Goal: Task Accomplishment & Management: Complete application form

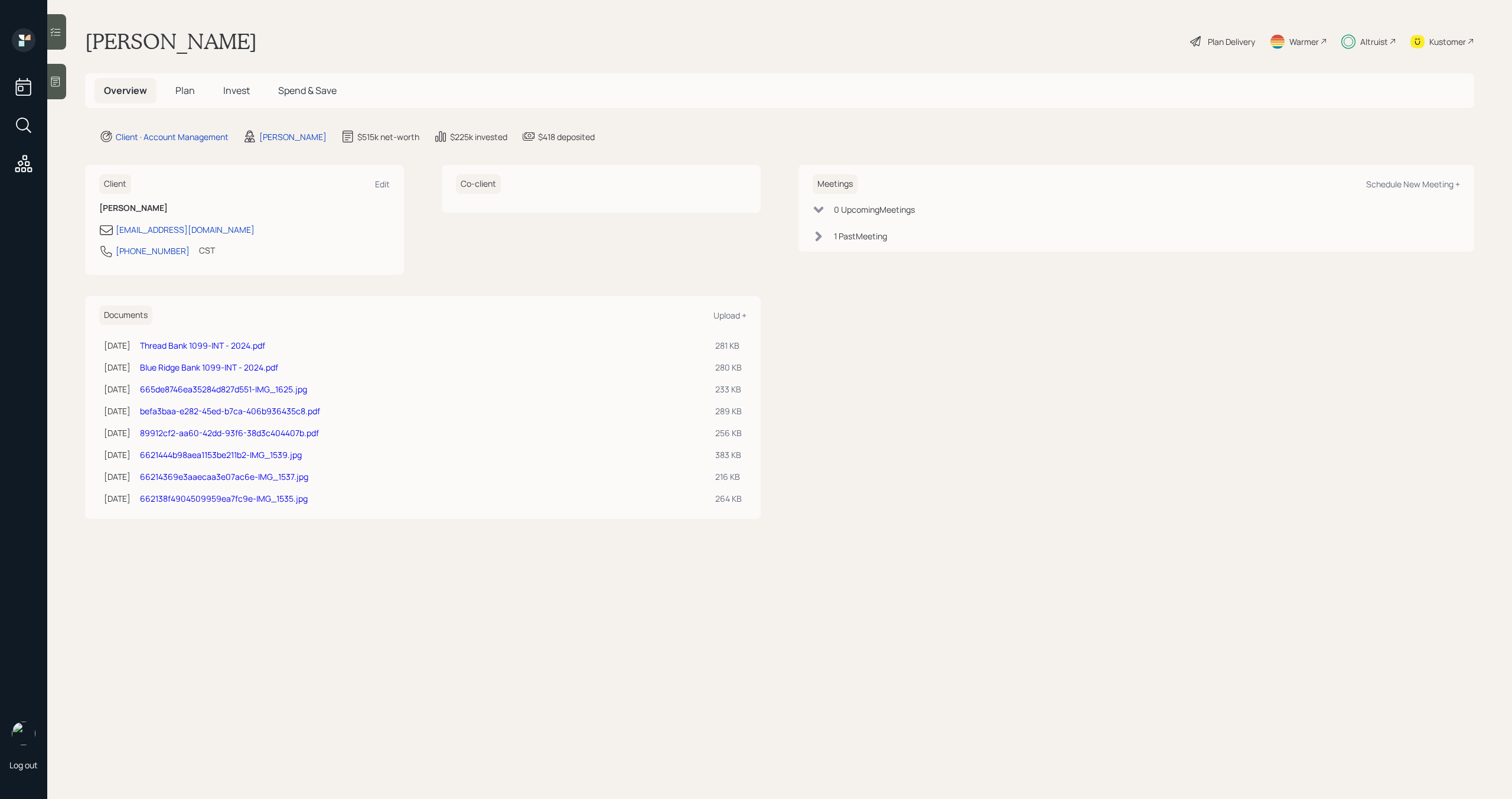
click at [243, 89] on span "Invest" at bounding box center [236, 91] width 27 height 13
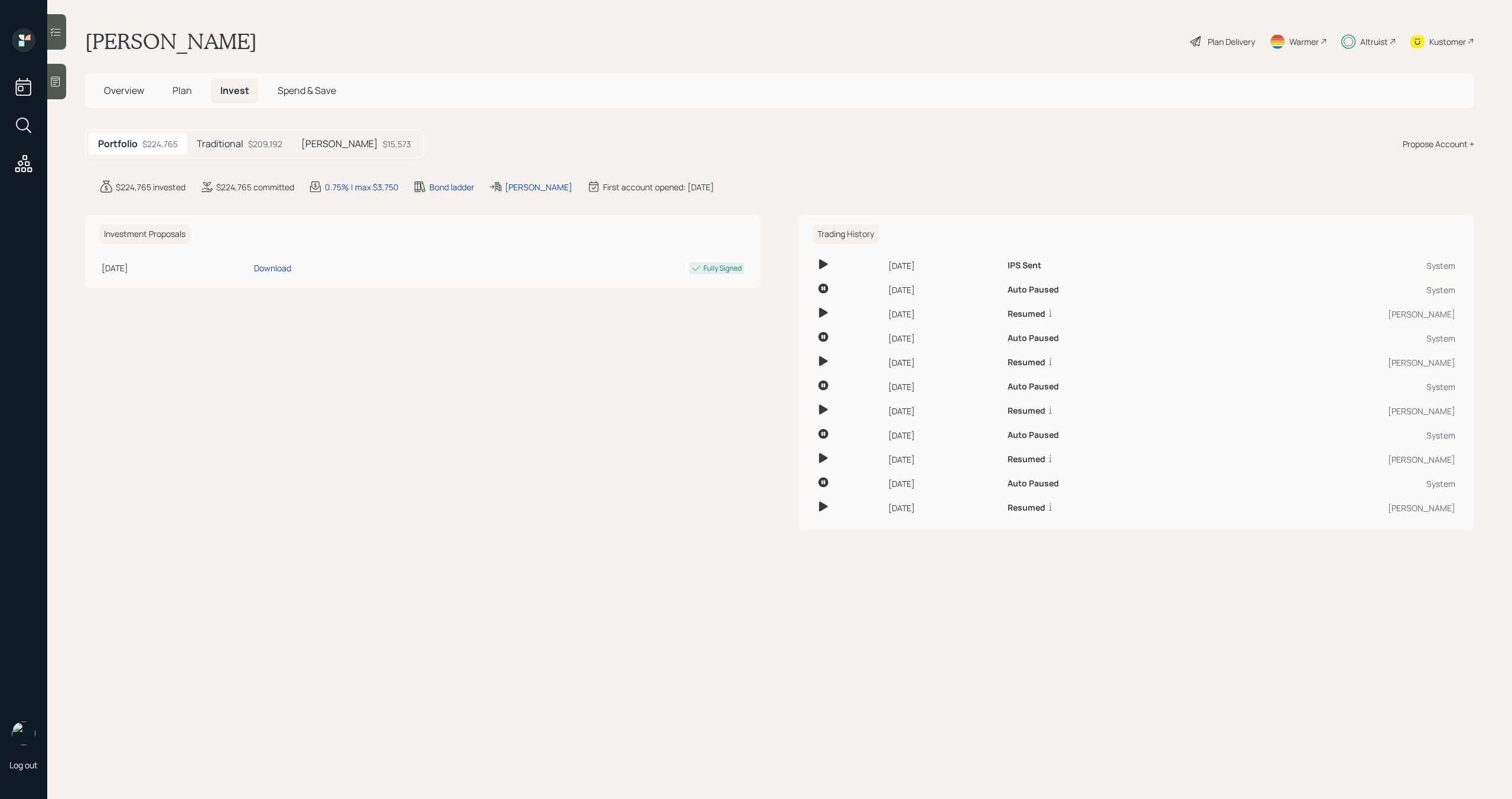
click at [261, 139] on div "$209,192" at bounding box center [265, 144] width 34 height 12
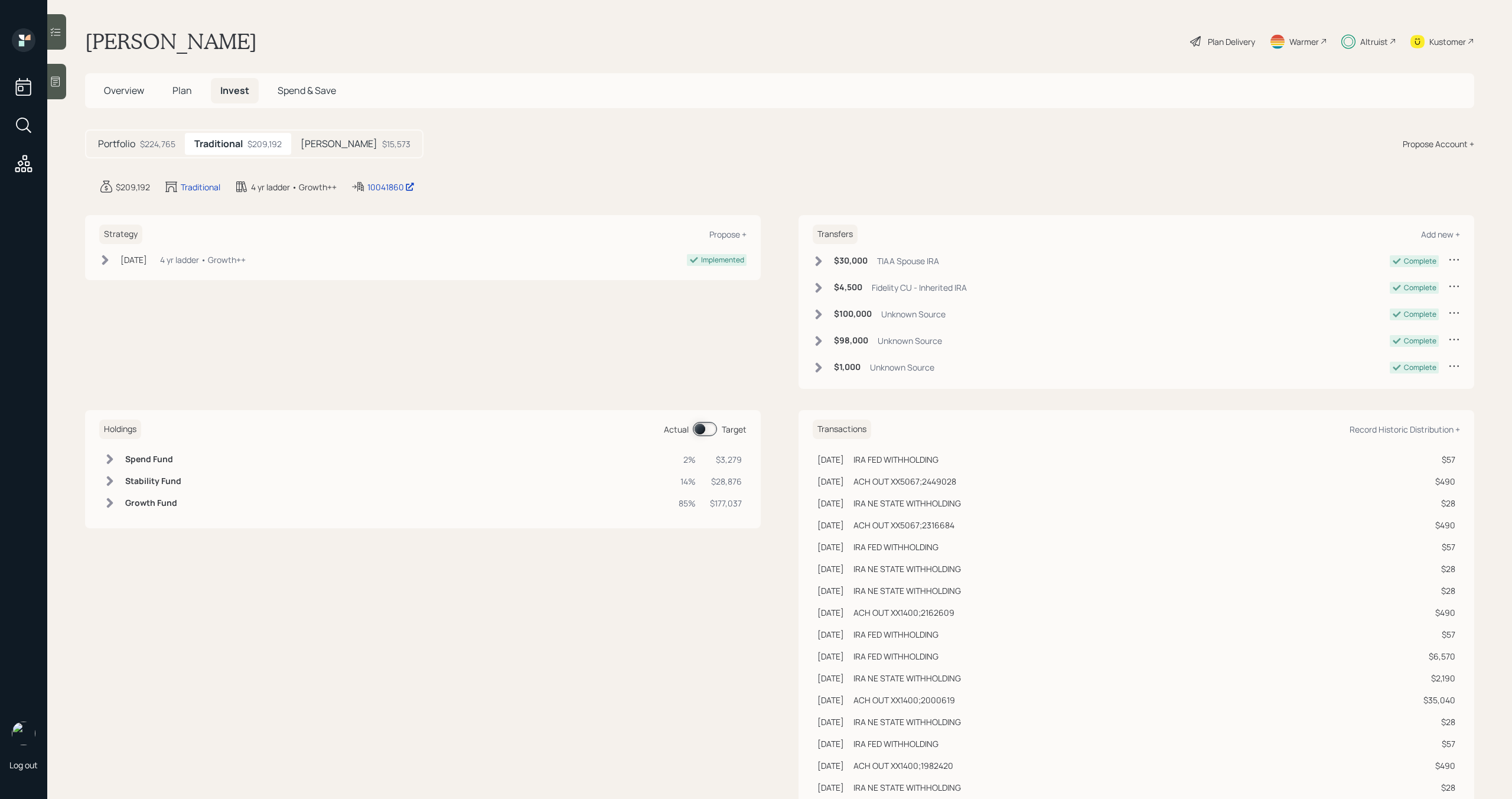
click at [313, 139] on h5 "[PERSON_NAME]" at bounding box center [339, 144] width 77 height 11
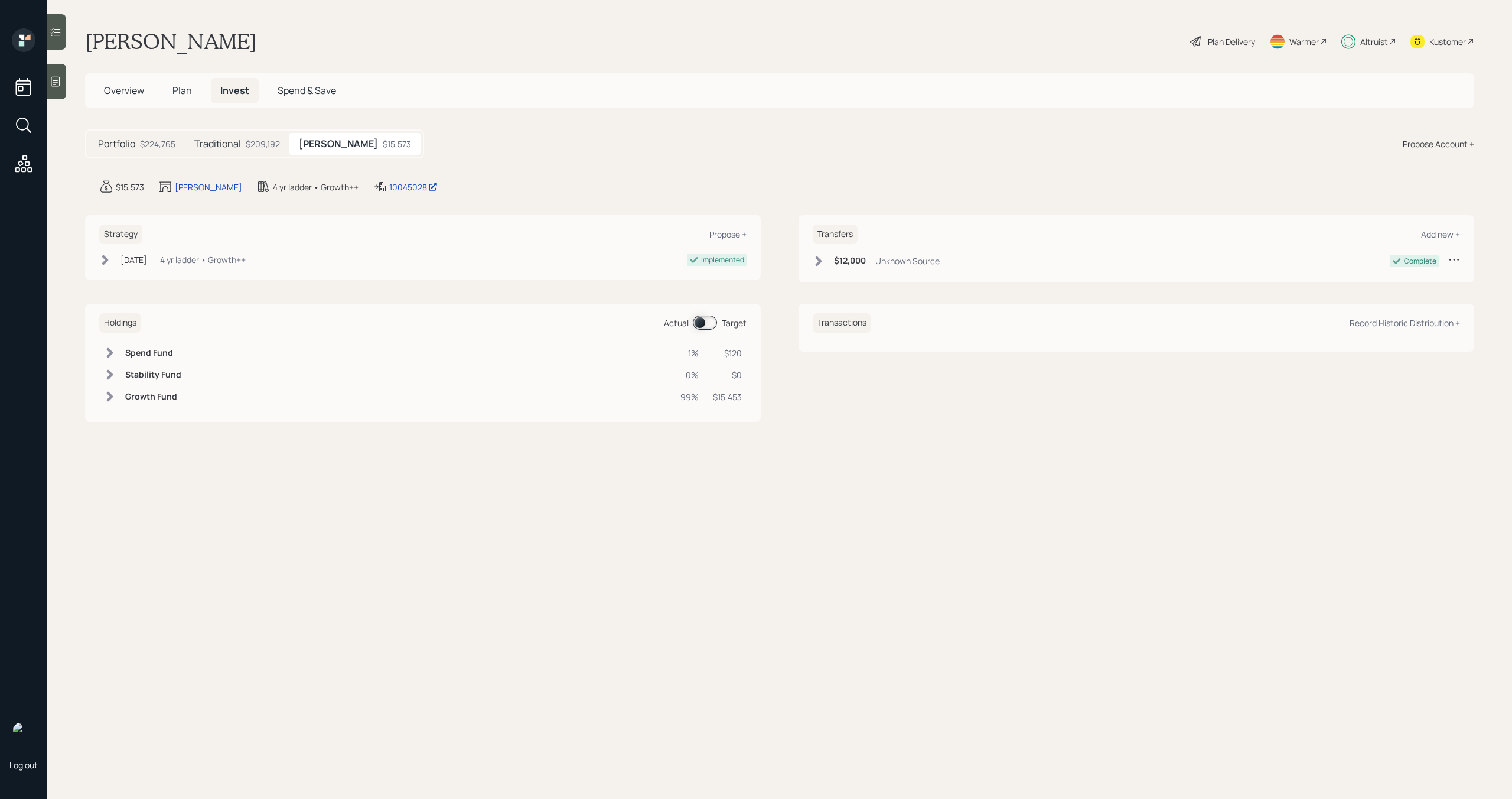
click at [238, 144] on h5 "Traditional" at bounding box center [217, 144] width 47 height 11
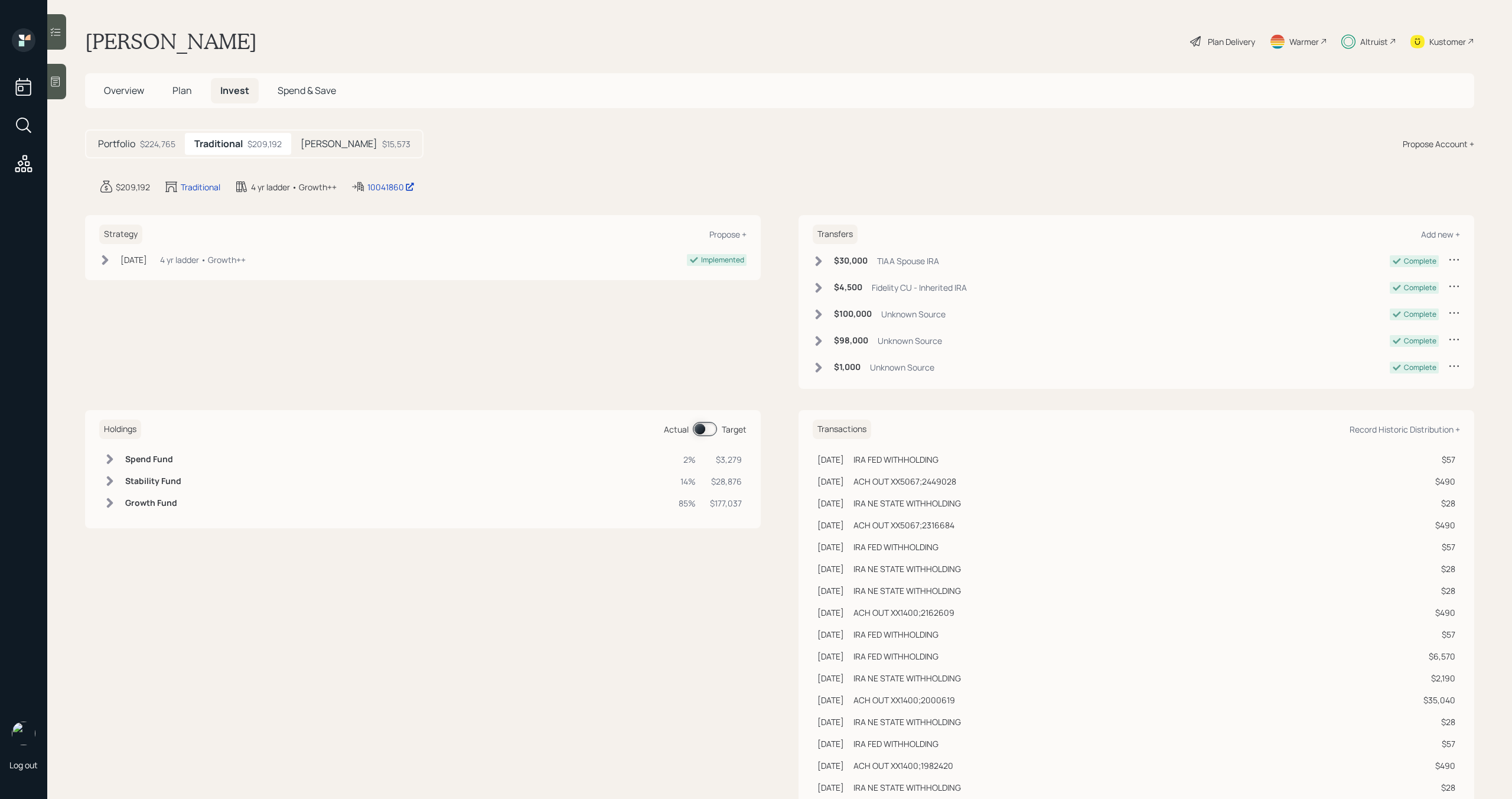
click at [152, 150] on div "Portfolio $224,765" at bounding box center [137, 144] width 96 height 22
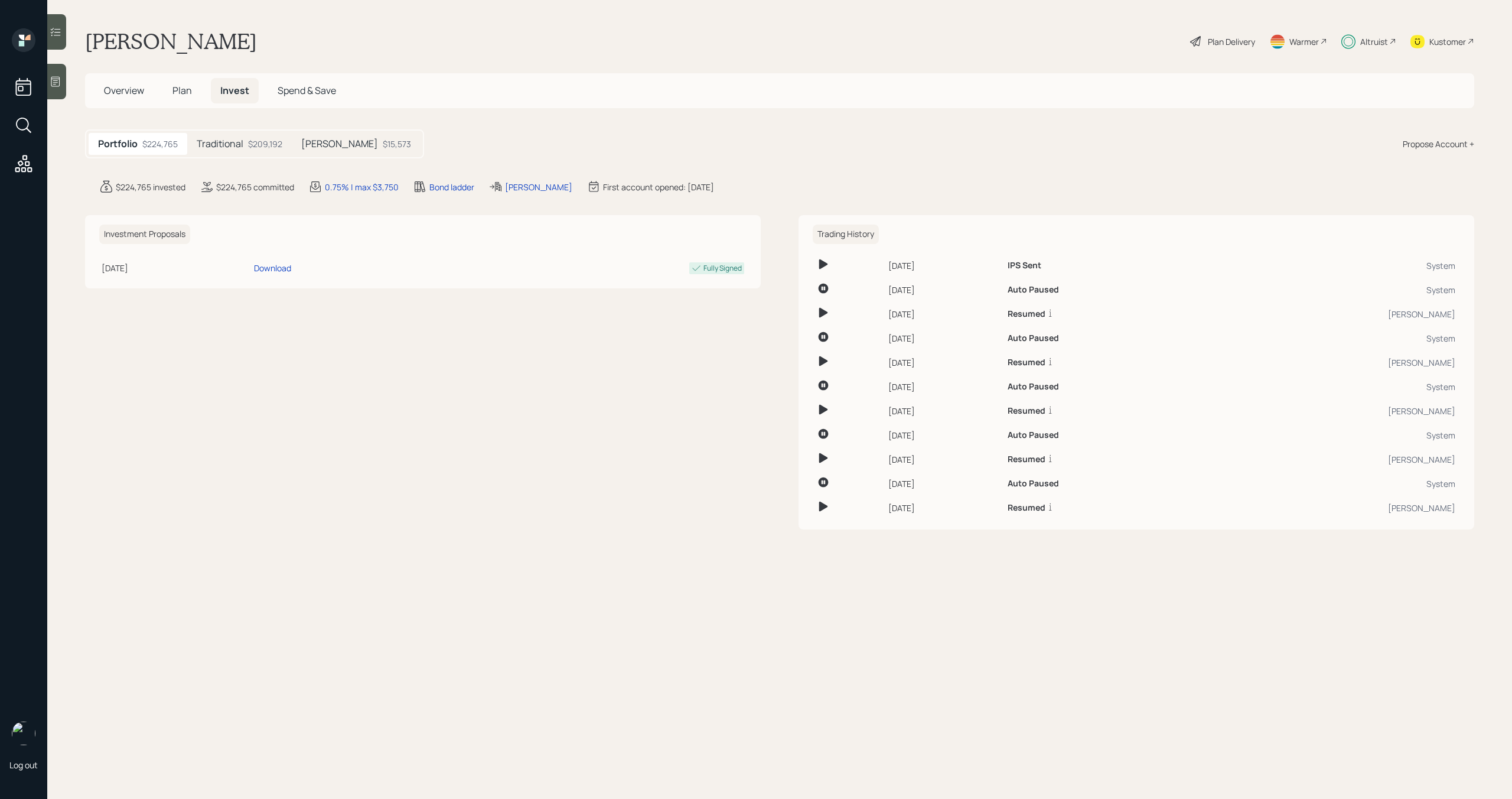
click at [187, 95] on span "Plan" at bounding box center [182, 91] width 19 height 13
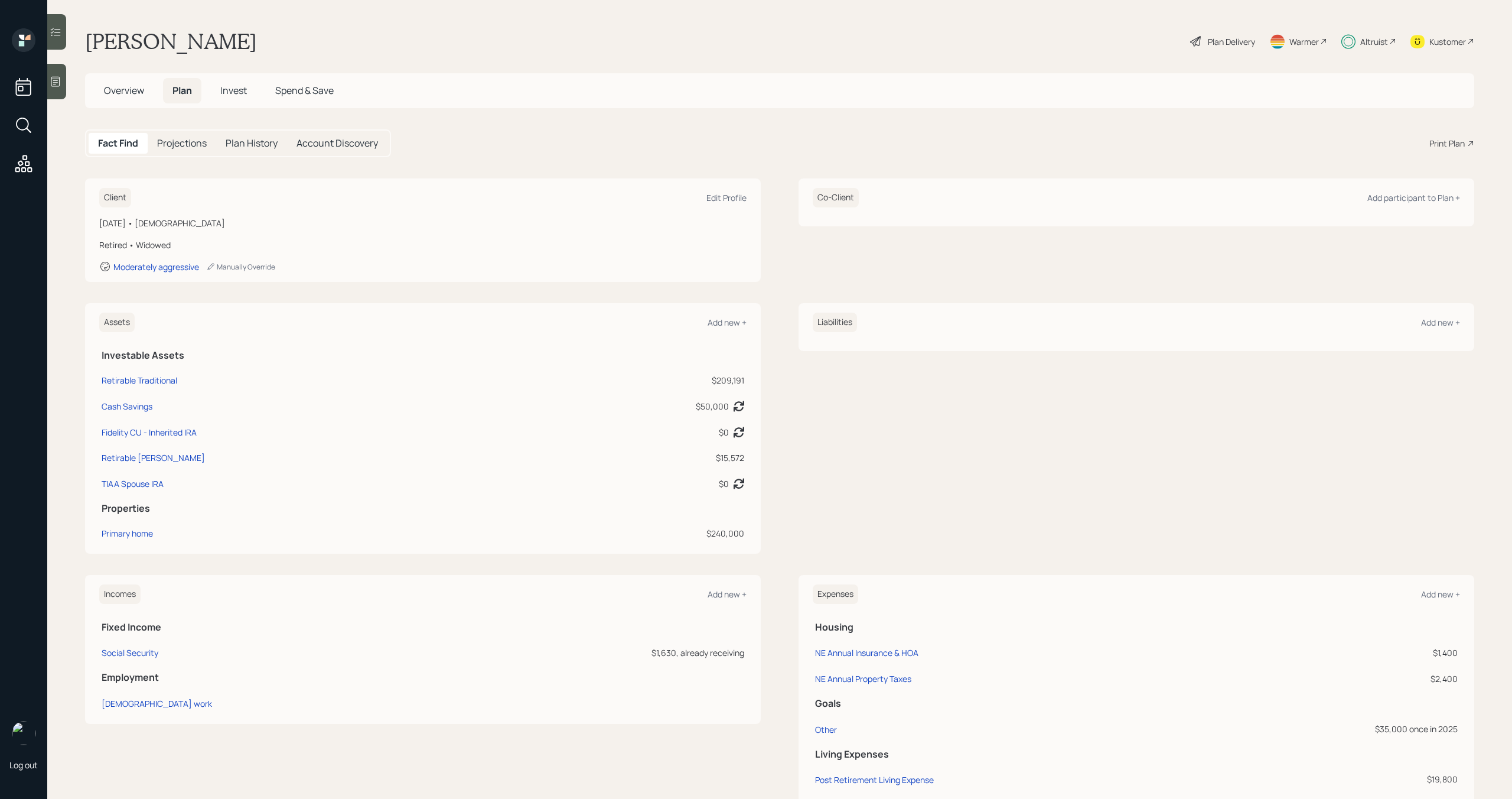
click at [137, 93] on span "Overview" at bounding box center [124, 91] width 40 height 13
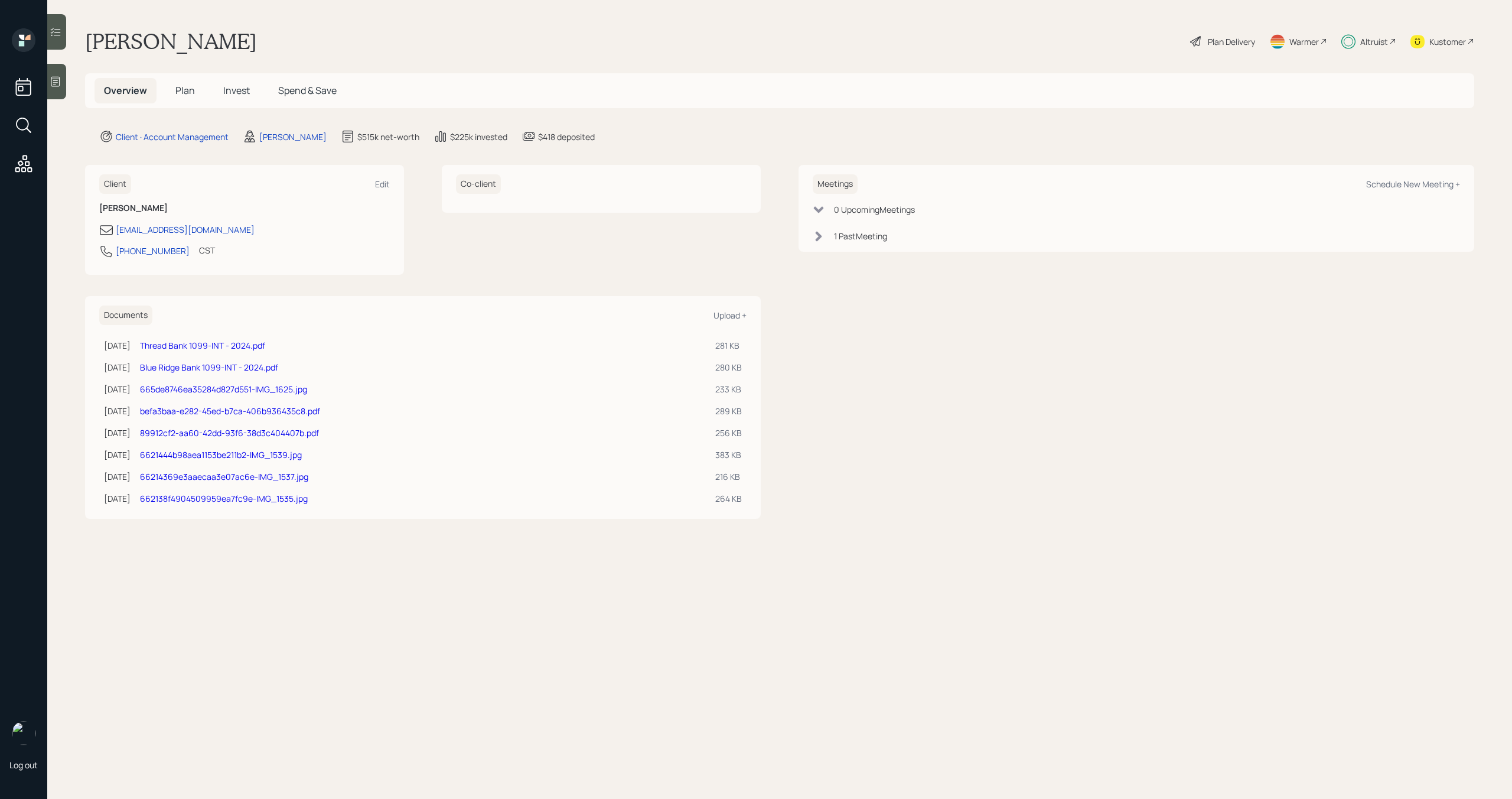
click at [180, 89] on span "Plan" at bounding box center [185, 91] width 19 height 13
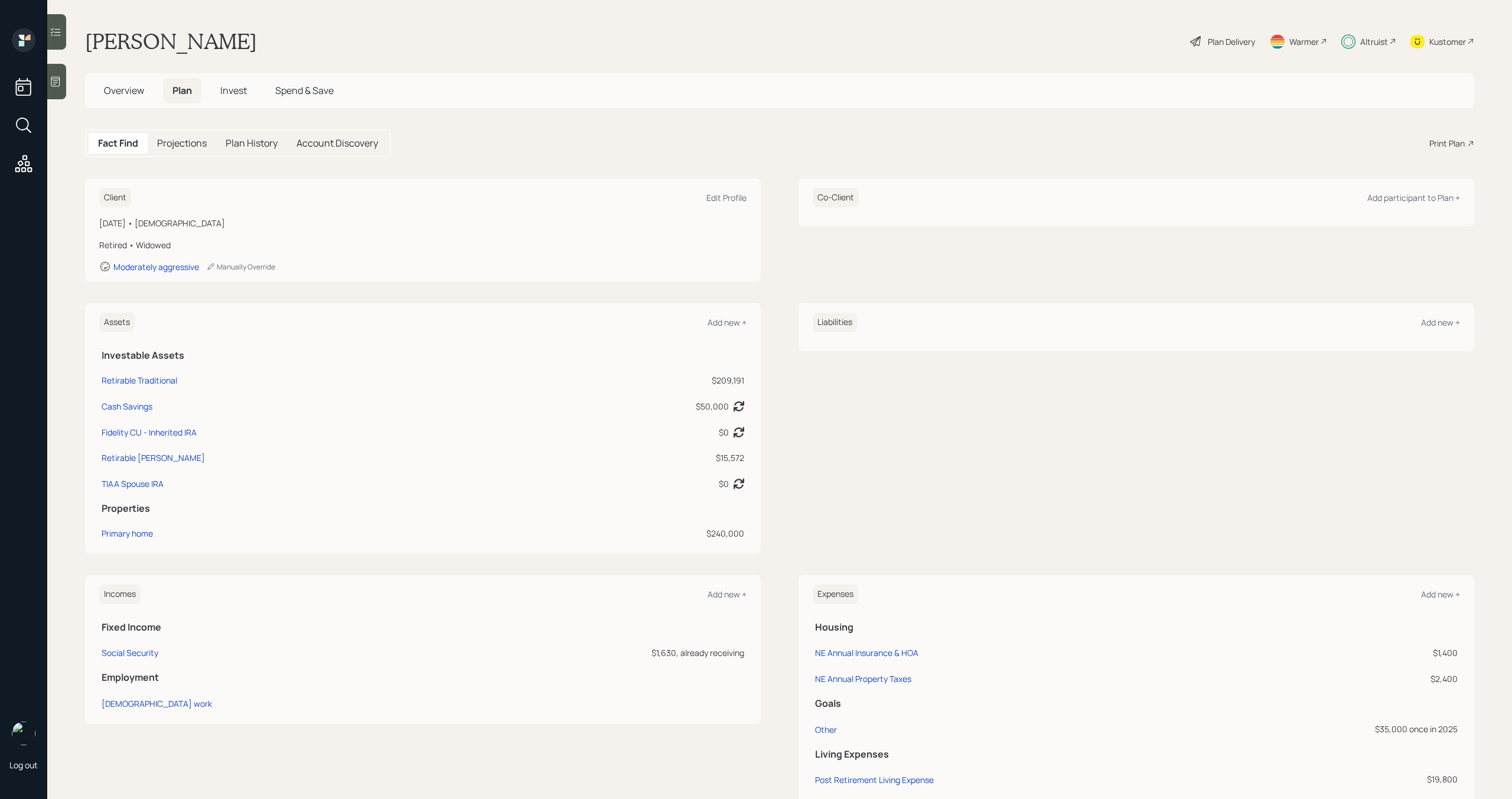
click at [234, 98] on h5 "Invest" at bounding box center [234, 90] width 45 height 25
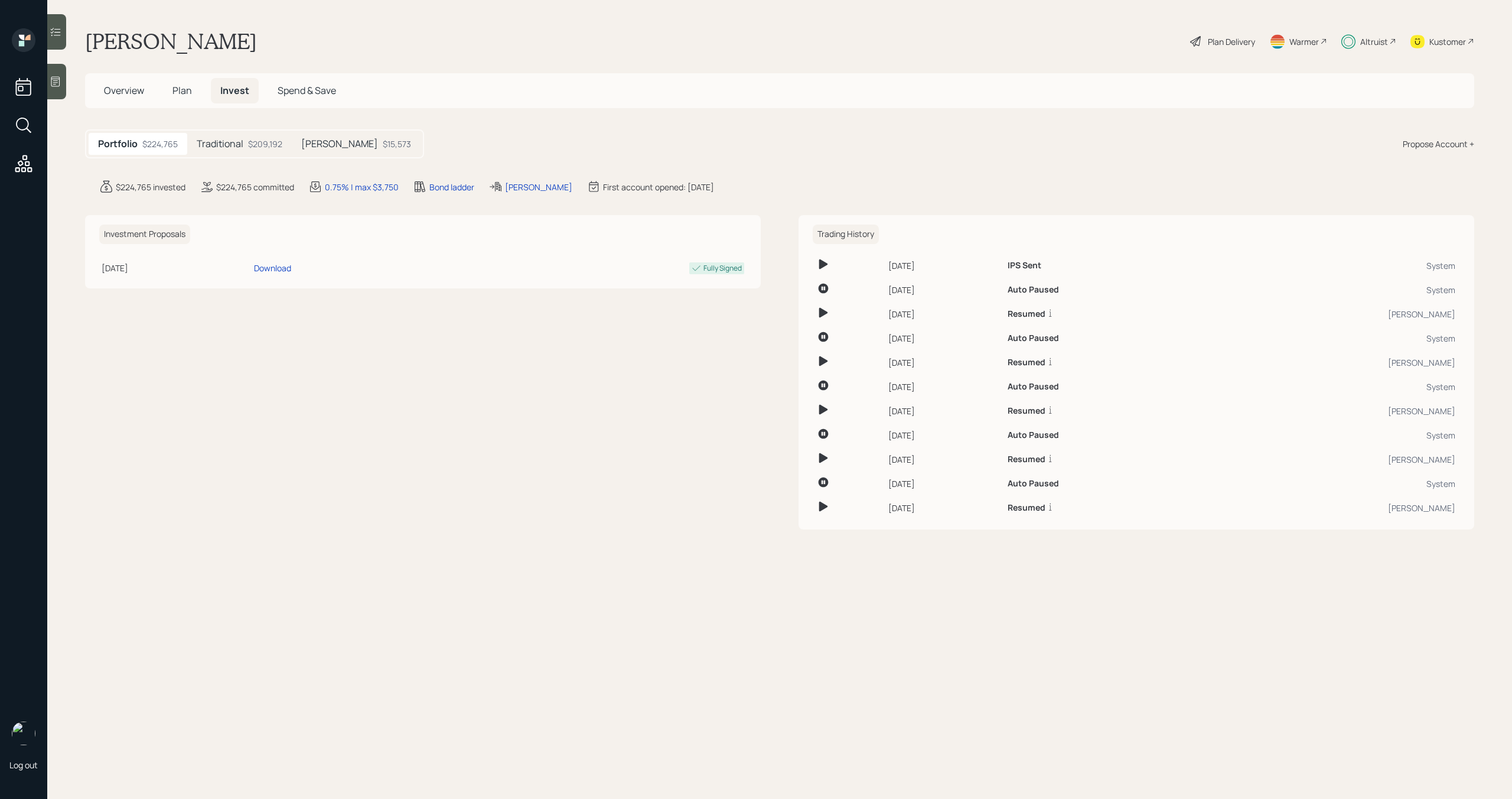
click at [245, 147] on div "Traditional $209,192" at bounding box center [239, 144] width 104 height 22
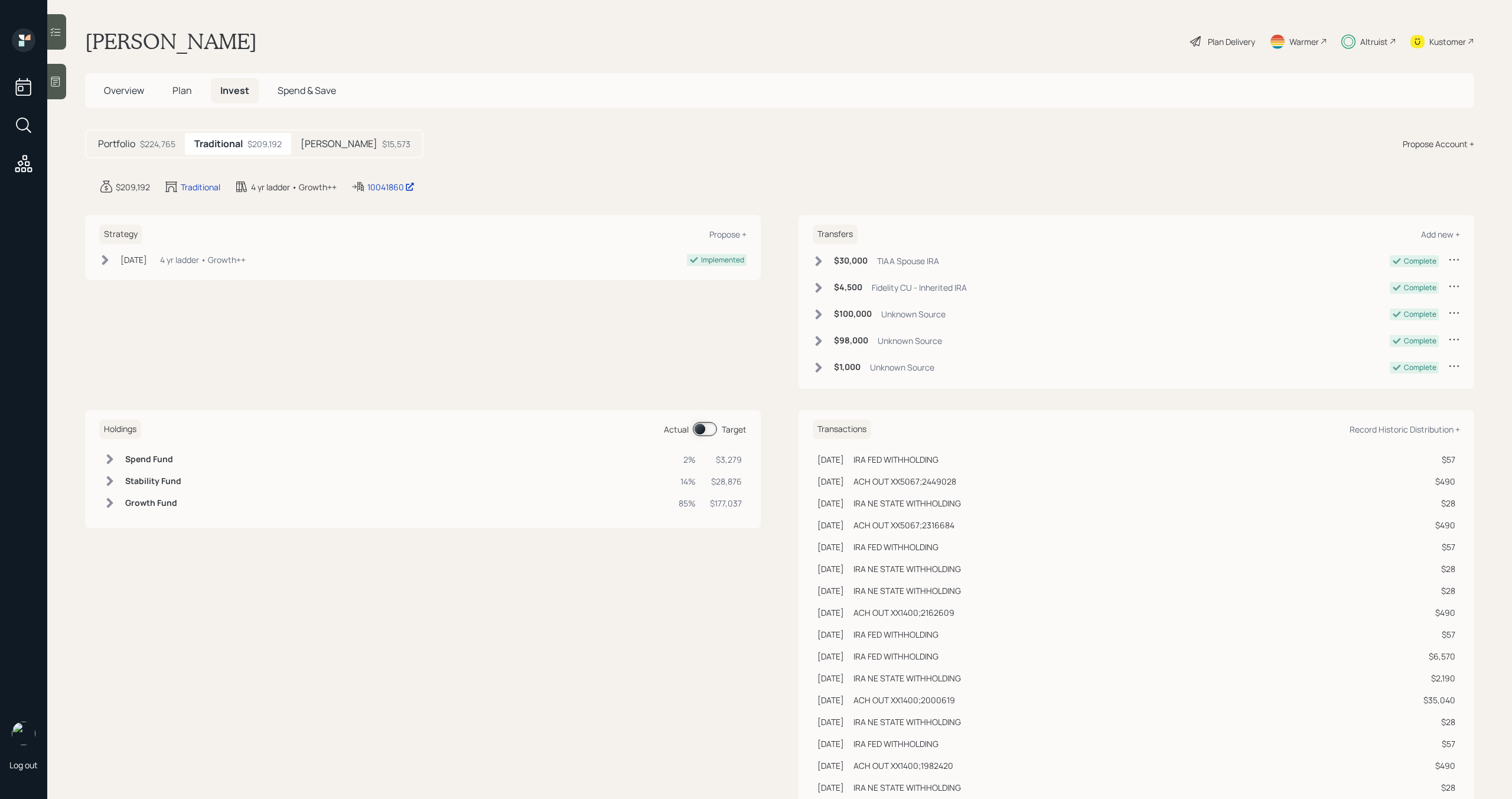
click at [382, 145] on div "$15,573" at bounding box center [396, 144] width 28 height 12
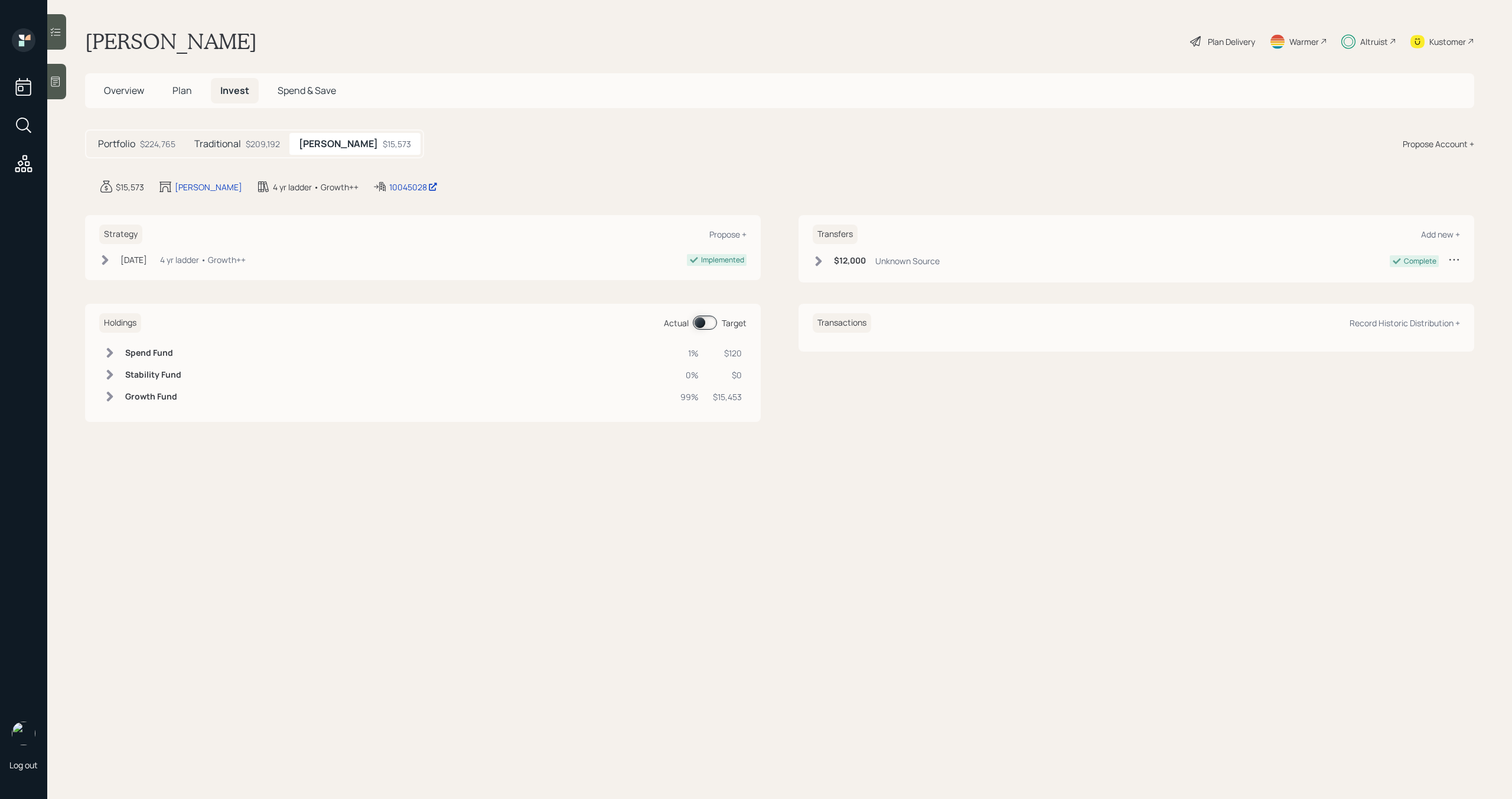
click at [251, 148] on div "$209,192" at bounding box center [263, 144] width 34 height 12
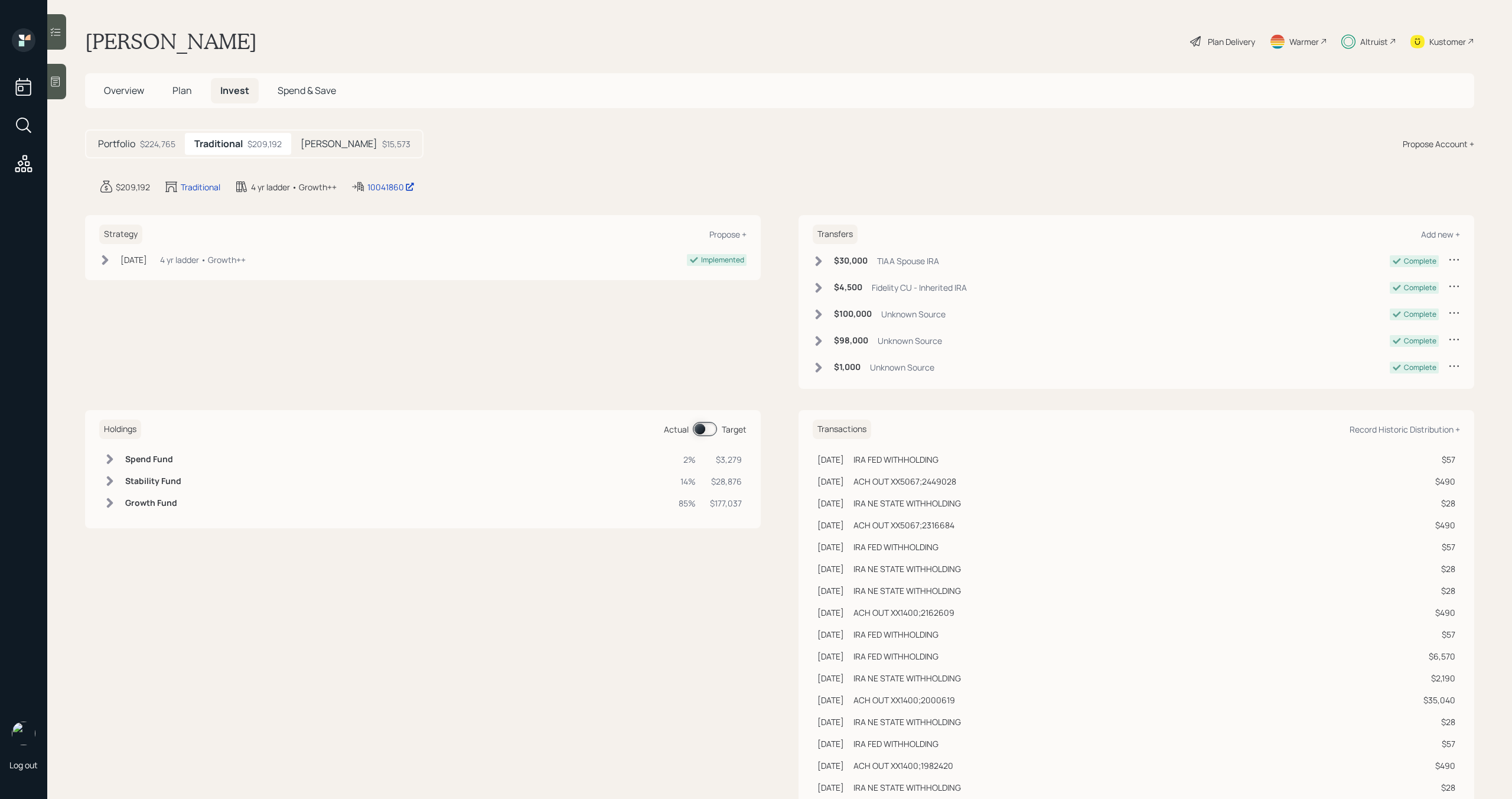
click at [819, 288] on icon at bounding box center [819, 287] width 6 height 10
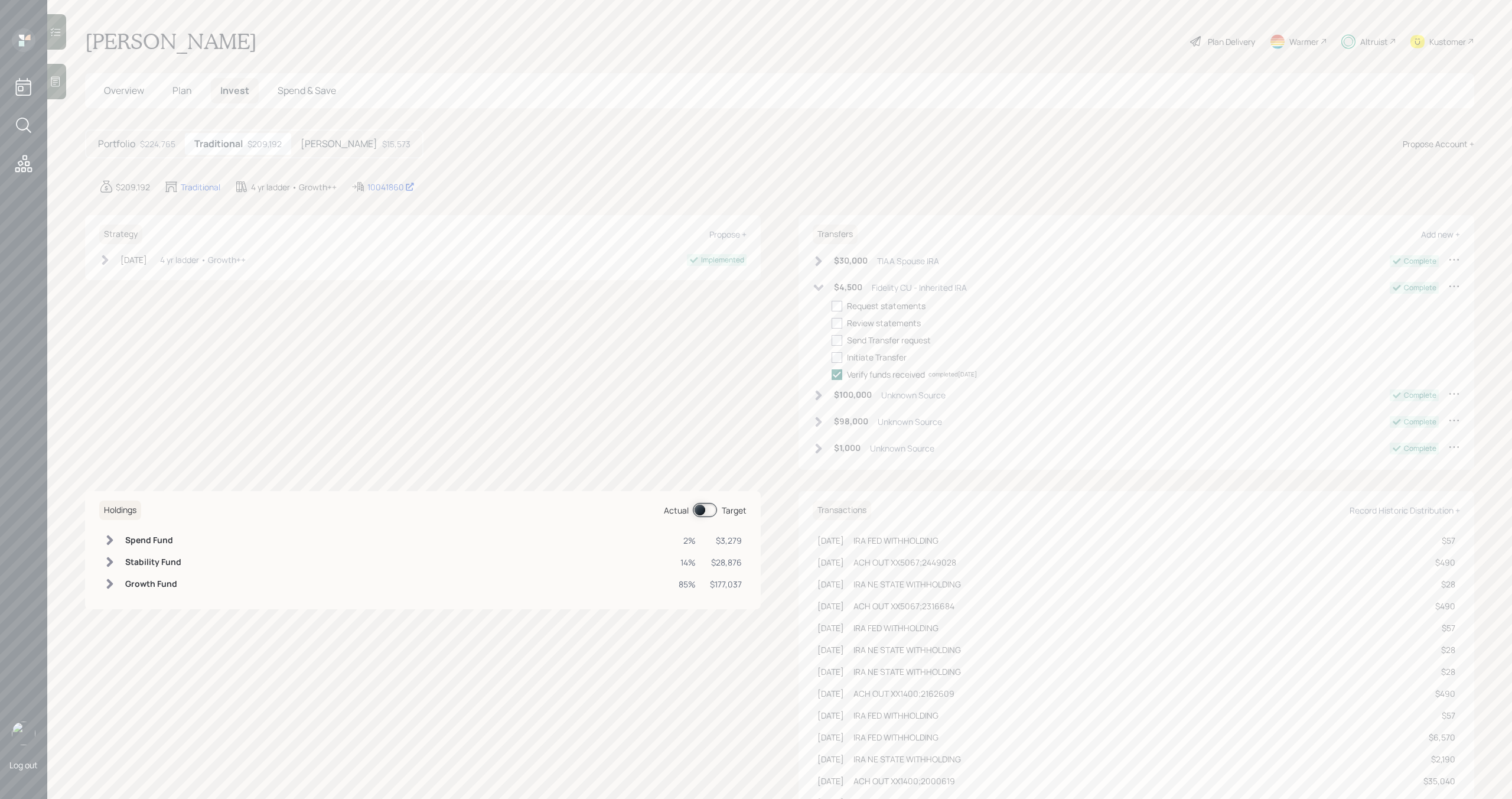
click at [819, 288] on icon at bounding box center [819, 287] width 10 height 6
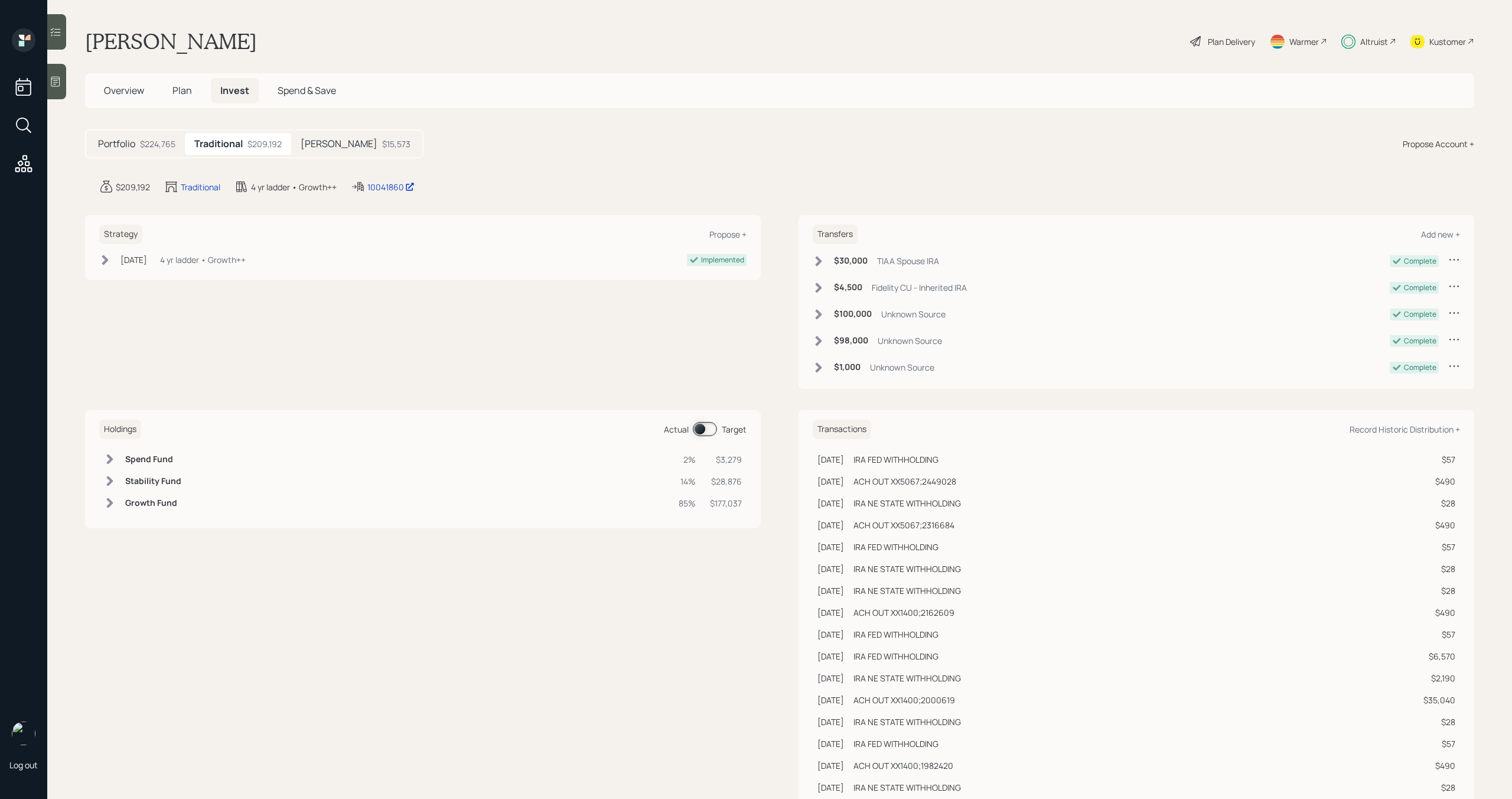
click at [147, 141] on div "$224,765" at bounding box center [157, 144] width 36 height 12
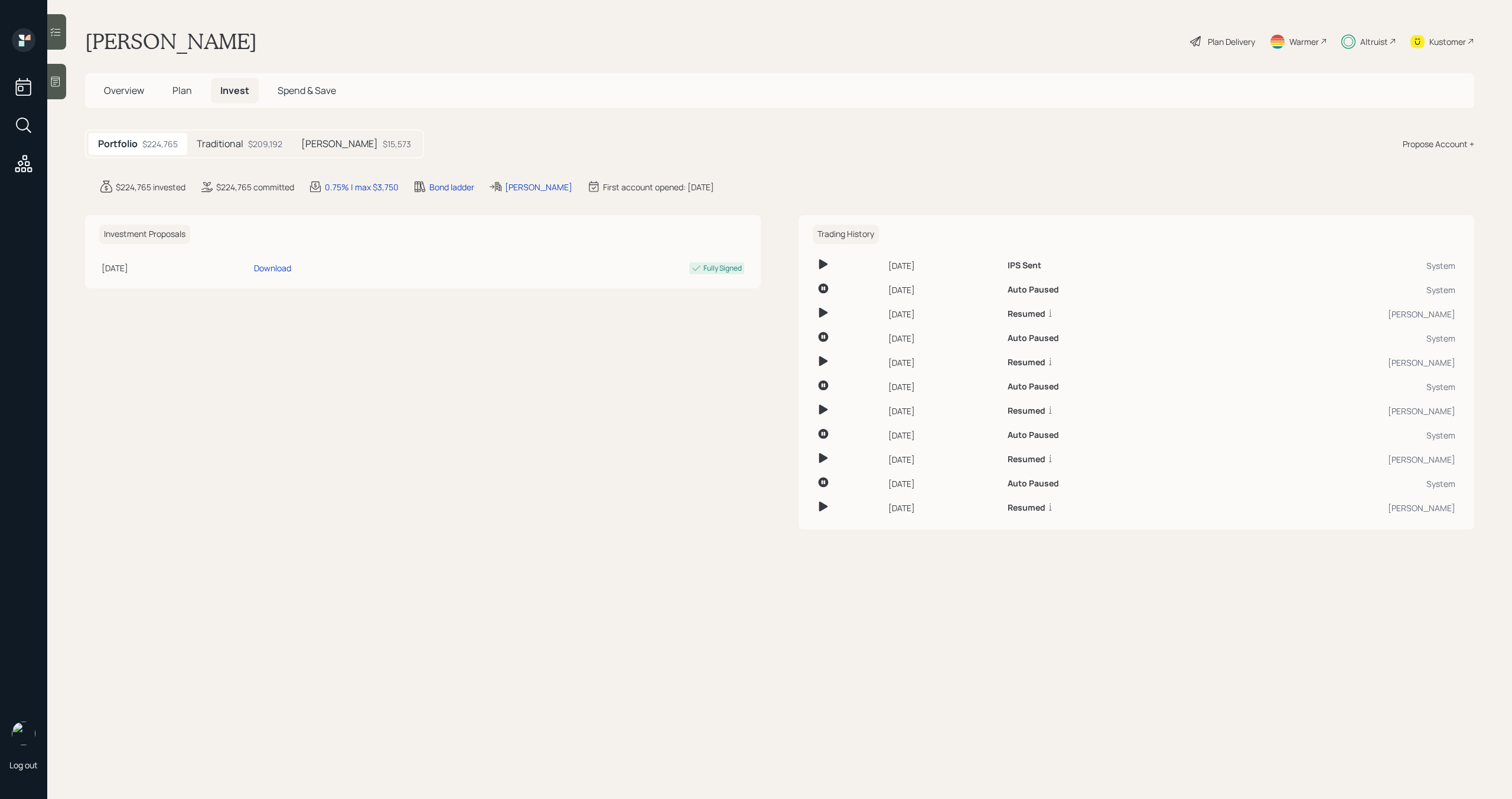
click at [173, 90] on span "Plan" at bounding box center [182, 91] width 19 height 13
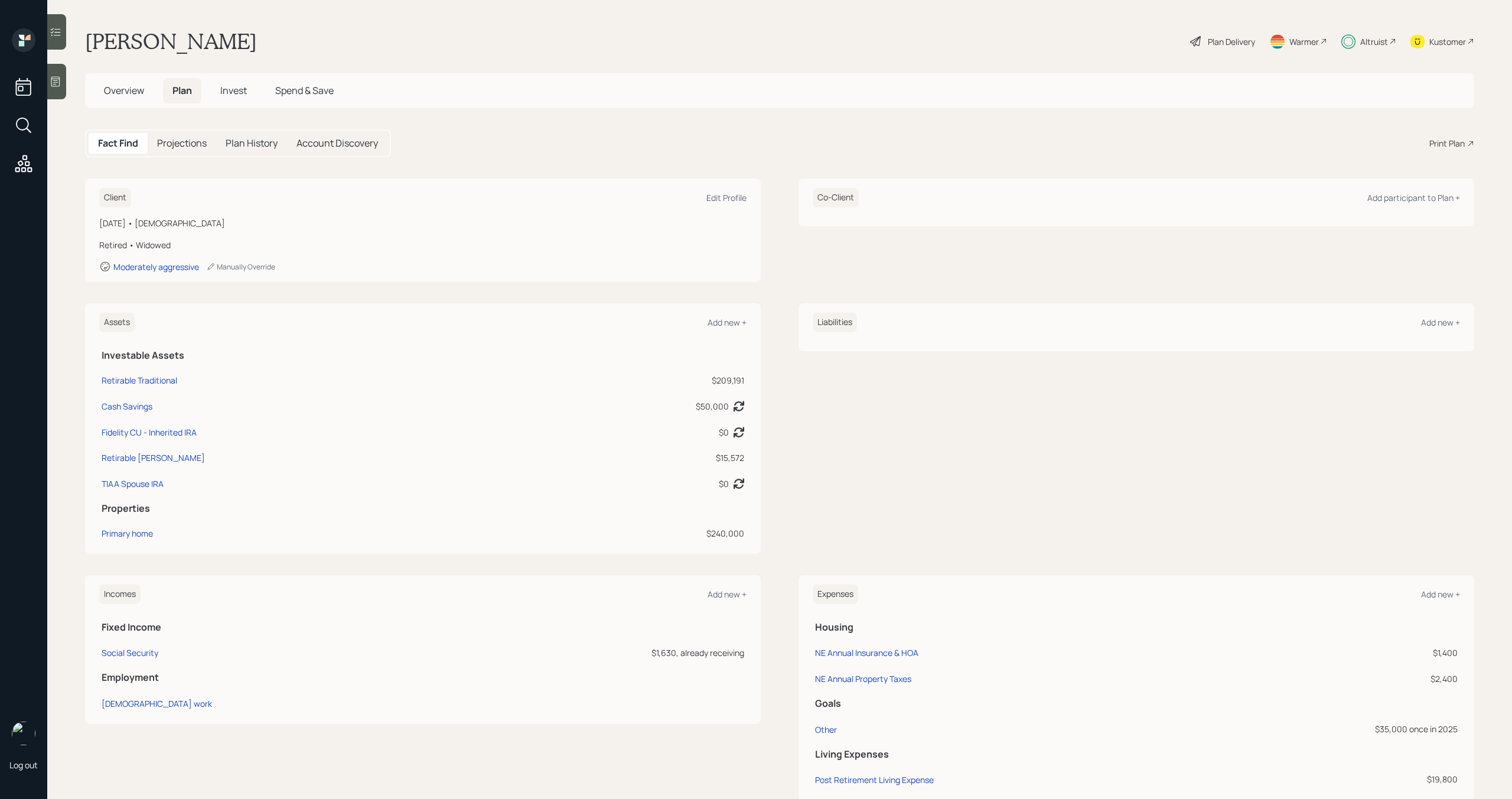
click at [235, 90] on span "Invest" at bounding box center [233, 91] width 27 height 13
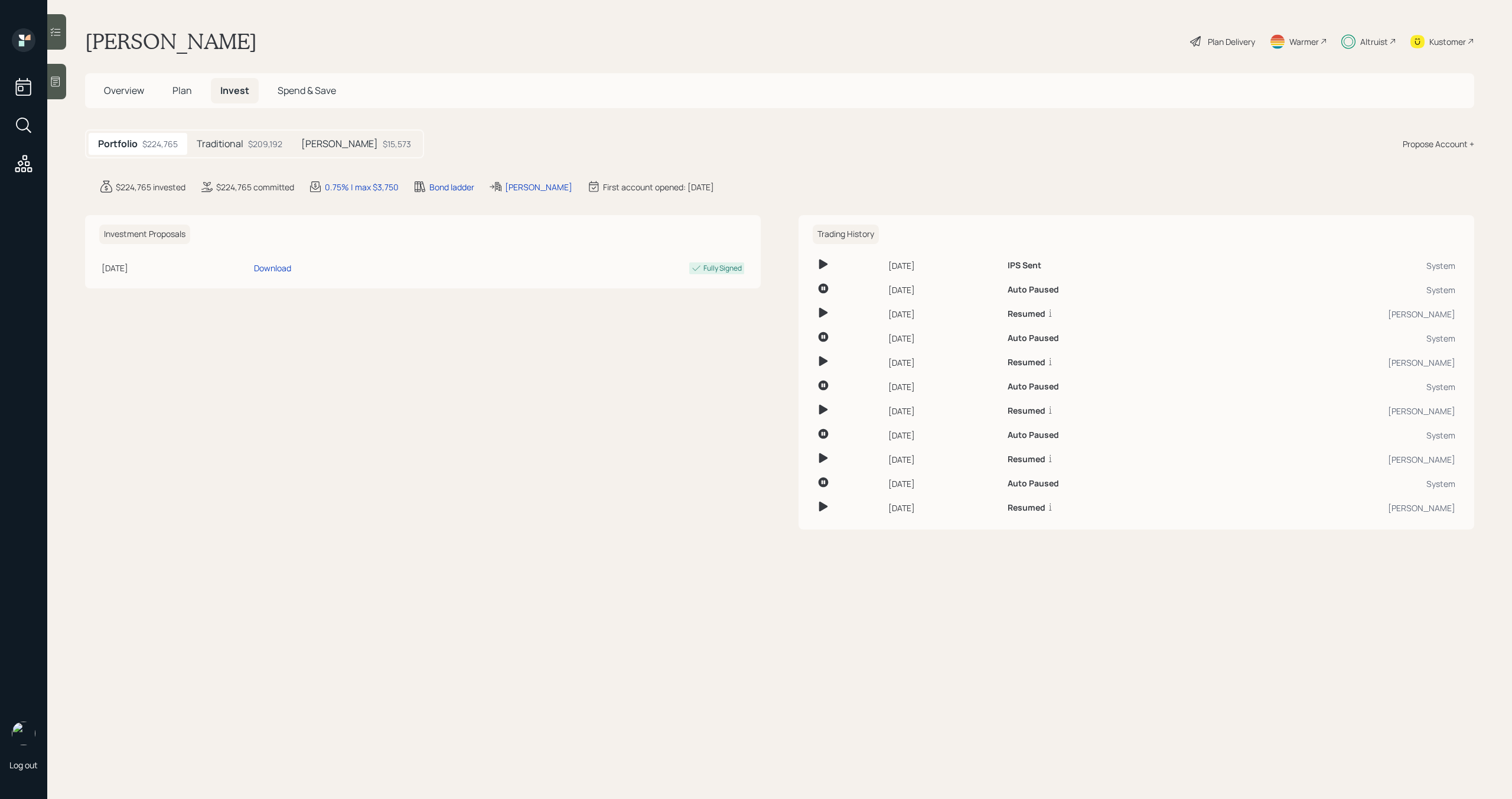
click at [252, 145] on div "$209,192" at bounding box center [265, 144] width 34 height 12
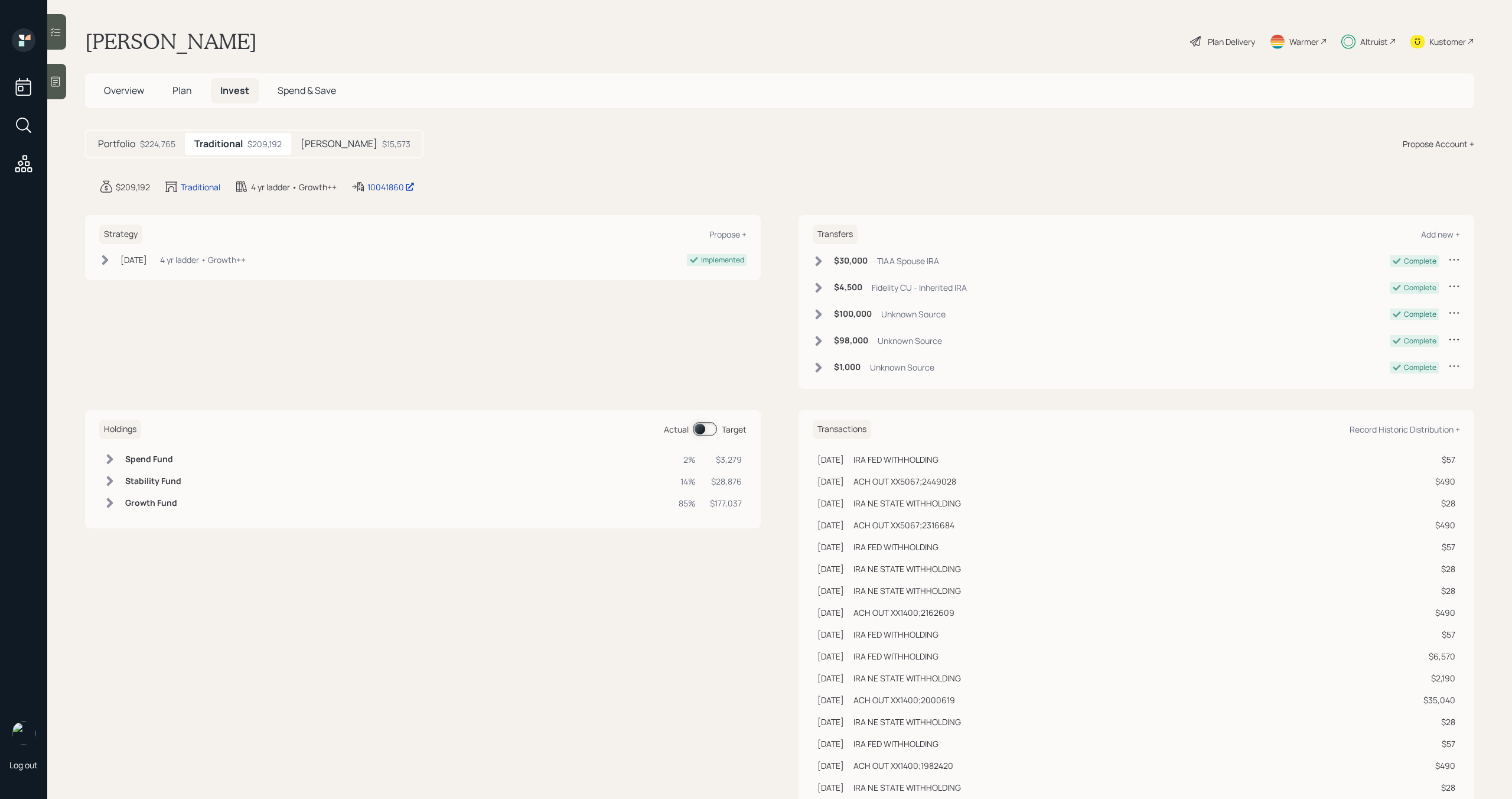
click at [382, 143] on div "$15,573" at bounding box center [396, 144] width 28 height 12
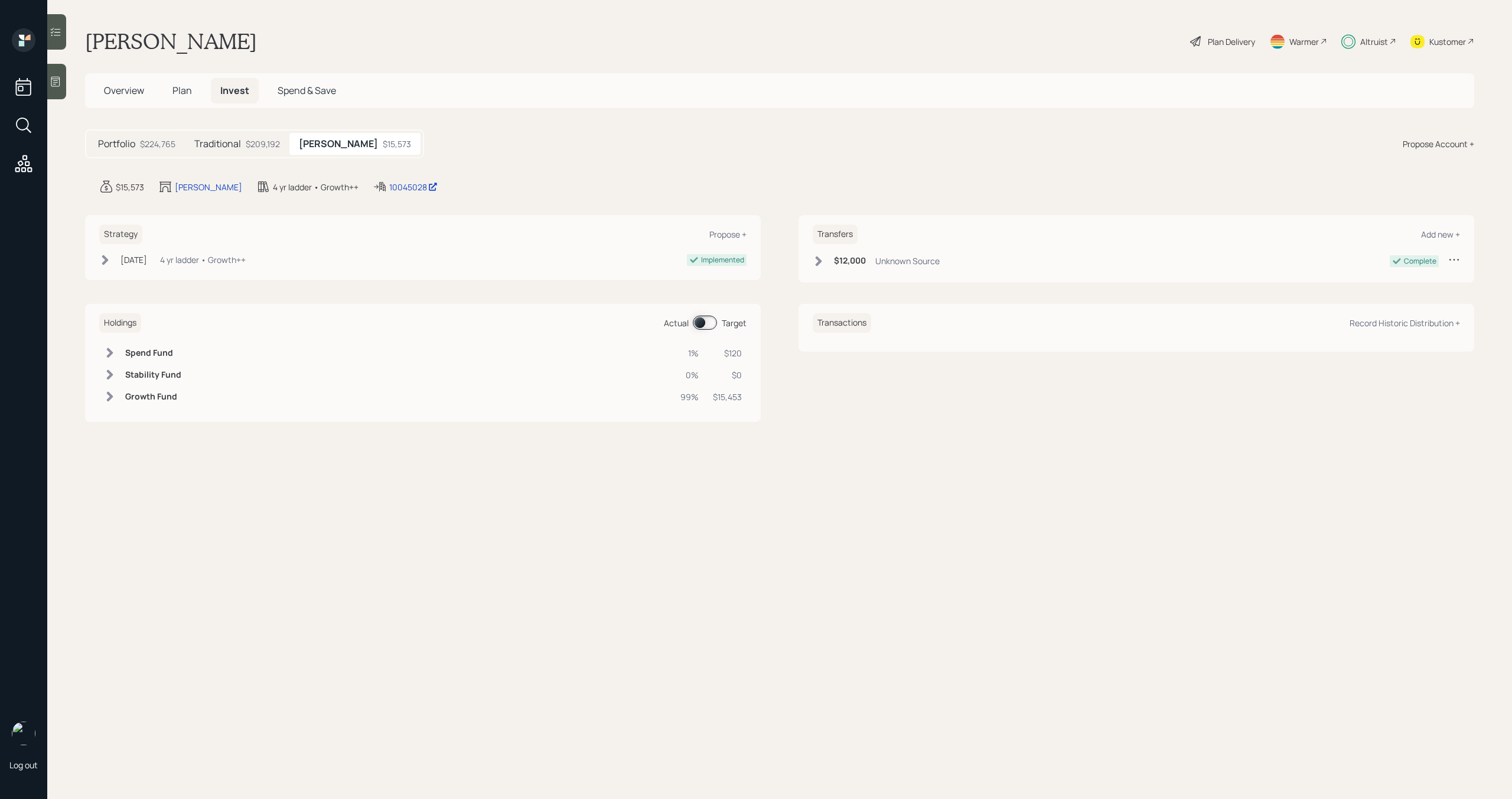
click at [139, 139] on div "Portfolio $224,765" at bounding box center [137, 144] width 96 height 22
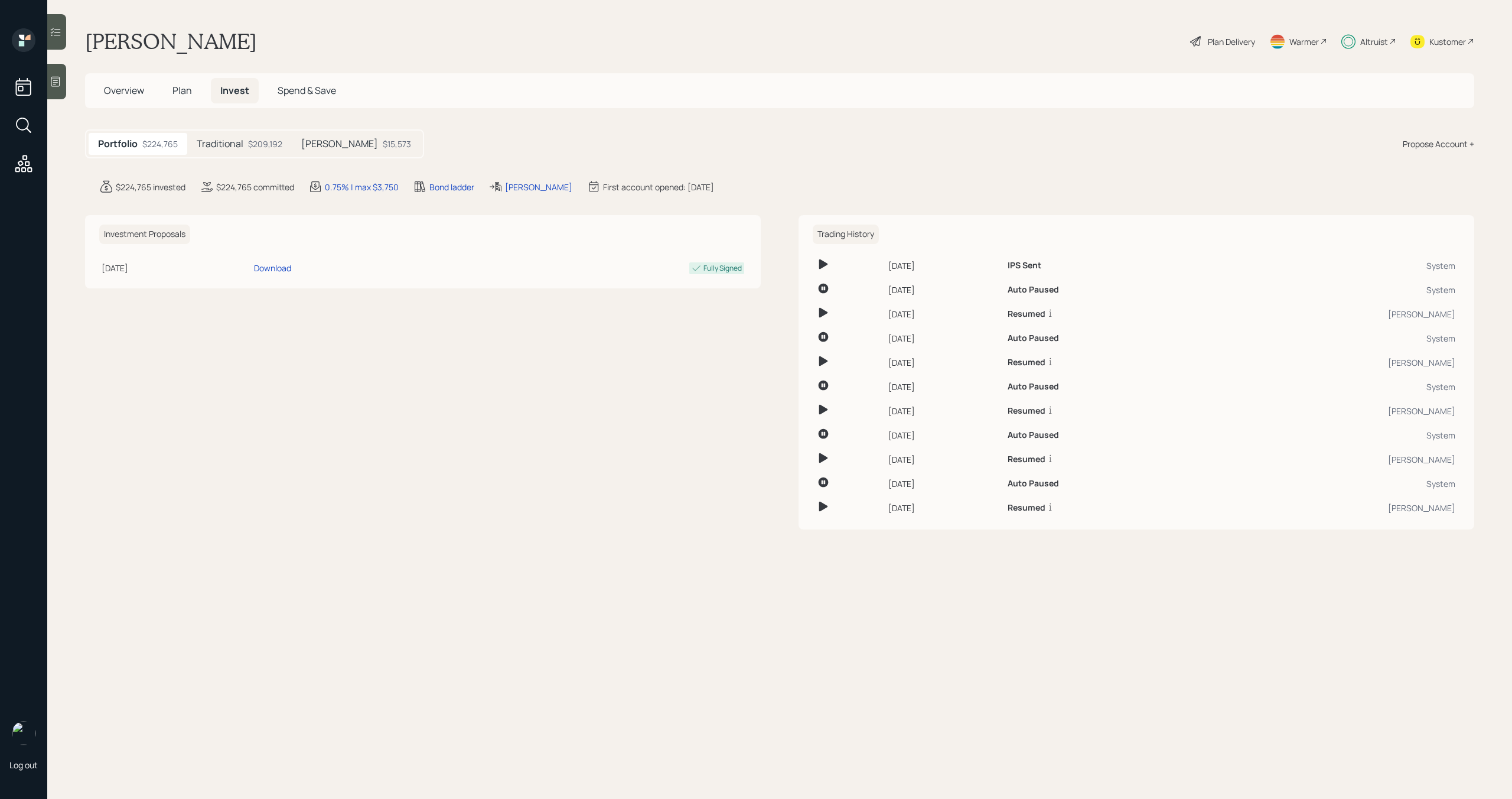
click at [188, 89] on span "Plan" at bounding box center [182, 91] width 19 height 13
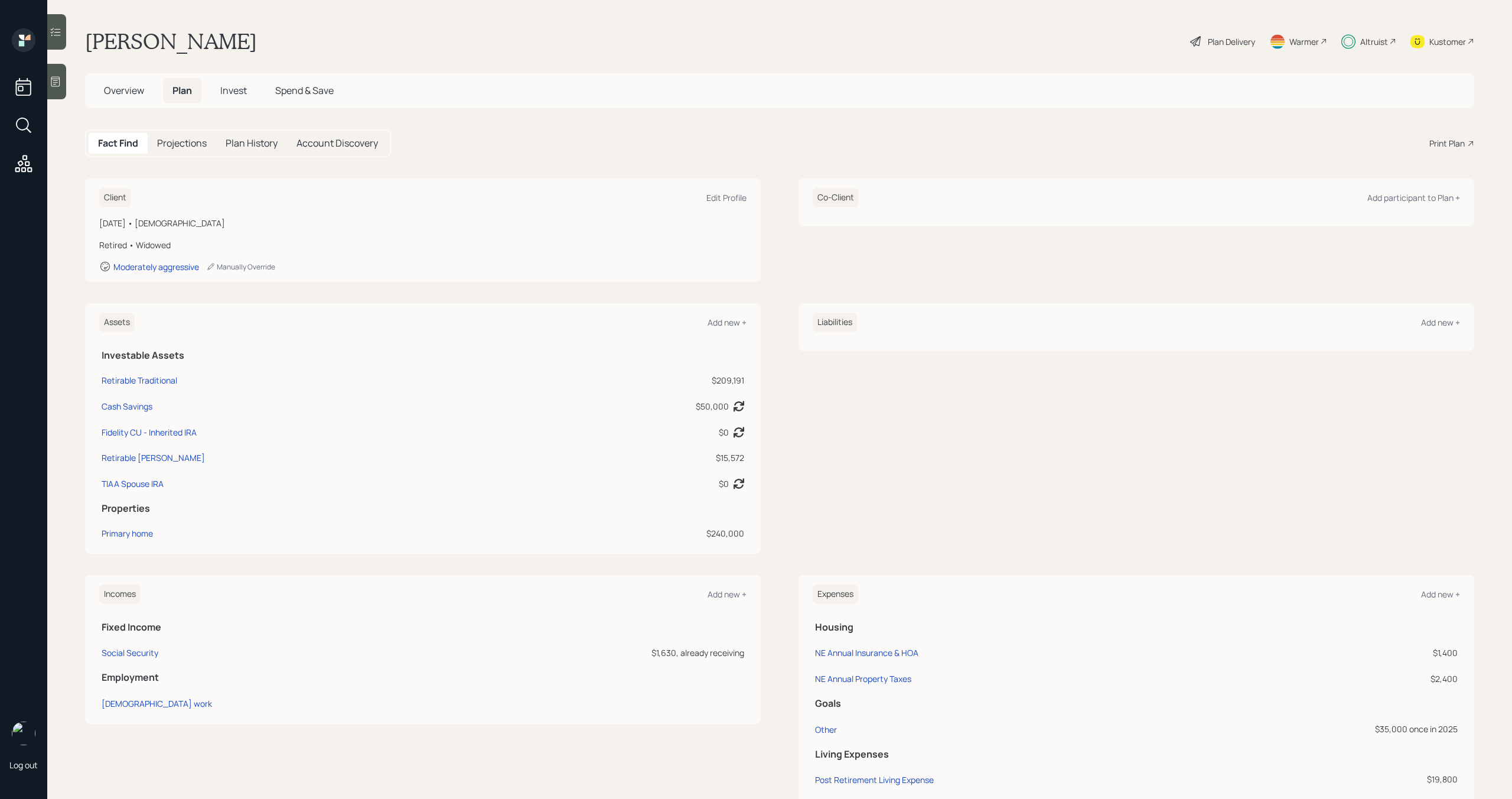
click at [241, 89] on span "Invest" at bounding box center [233, 91] width 27 height 13
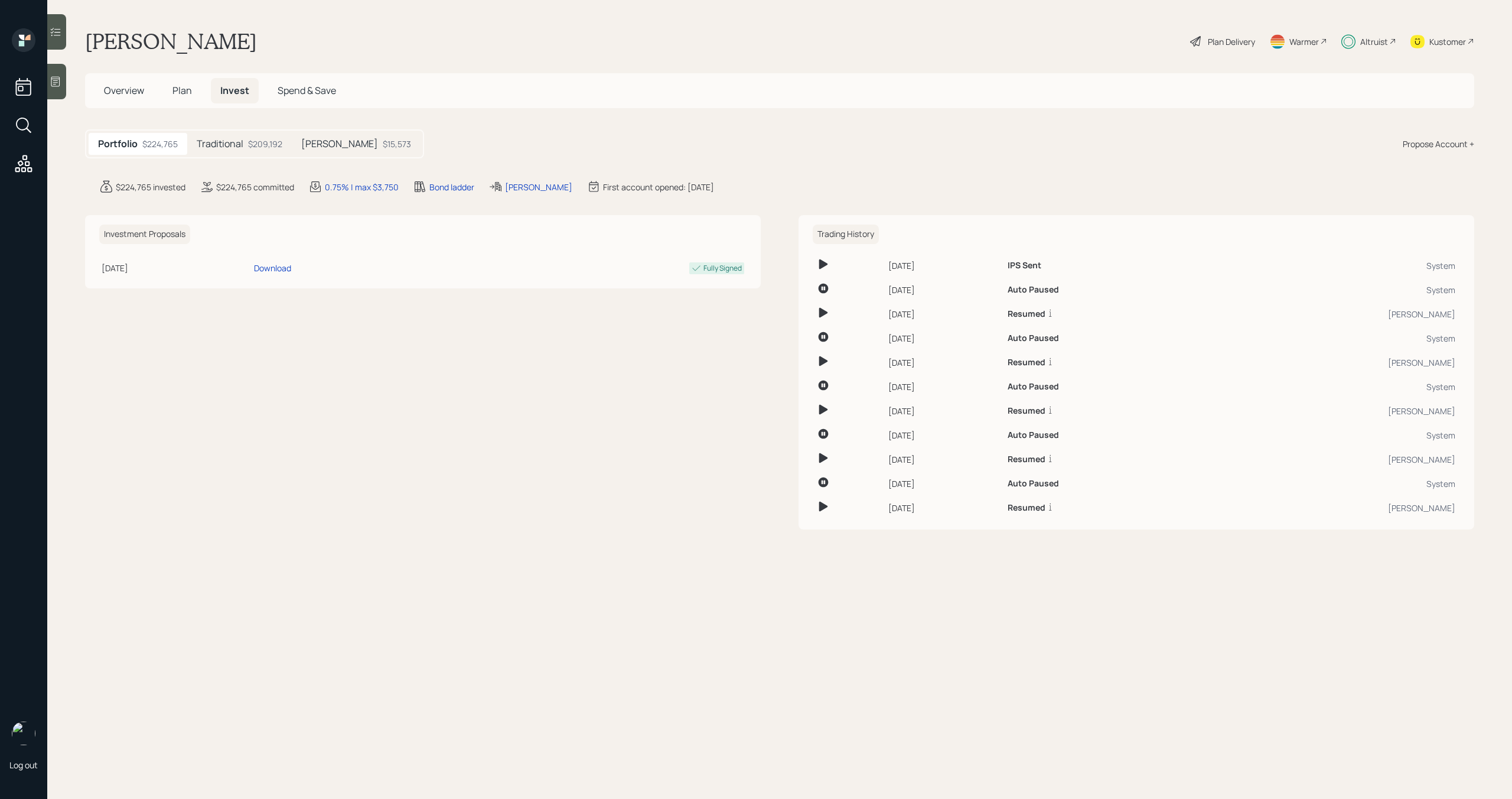
click at [1388, 44] on div "Altruist" at bounding box center [1368, 41] width 55 height 26
click at [181, 91] on span "Plan" at bounding box center [182, 91] width 19 height 13
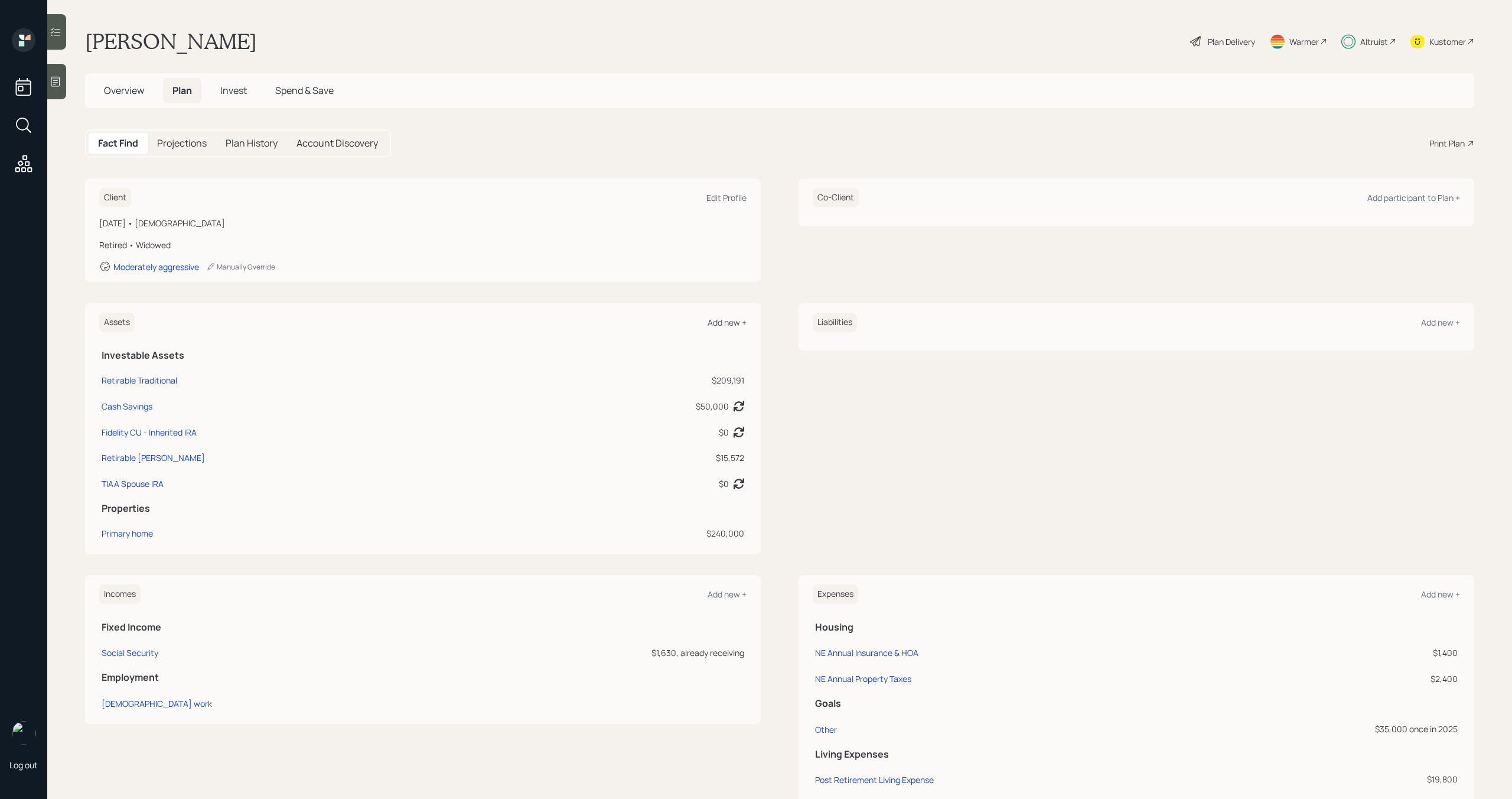
click at [725, 324] on div "Add new +" at bounding box center [727, 322] width 39 height 11
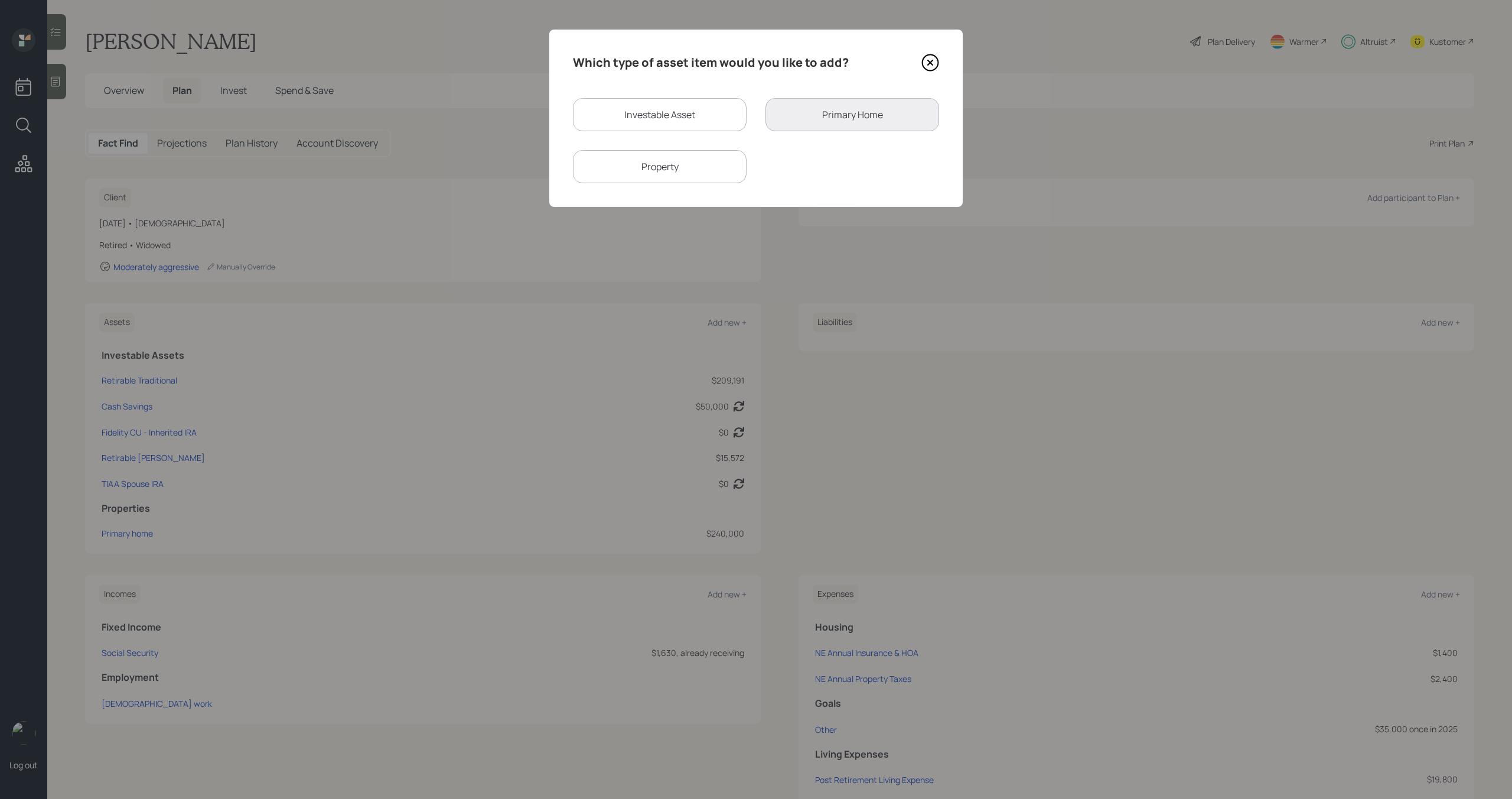
click at [714, 115] on div "Investable Asset" at bounding box center [660, 114] width 173 height 33
select select "taxable"
select select "balanced"
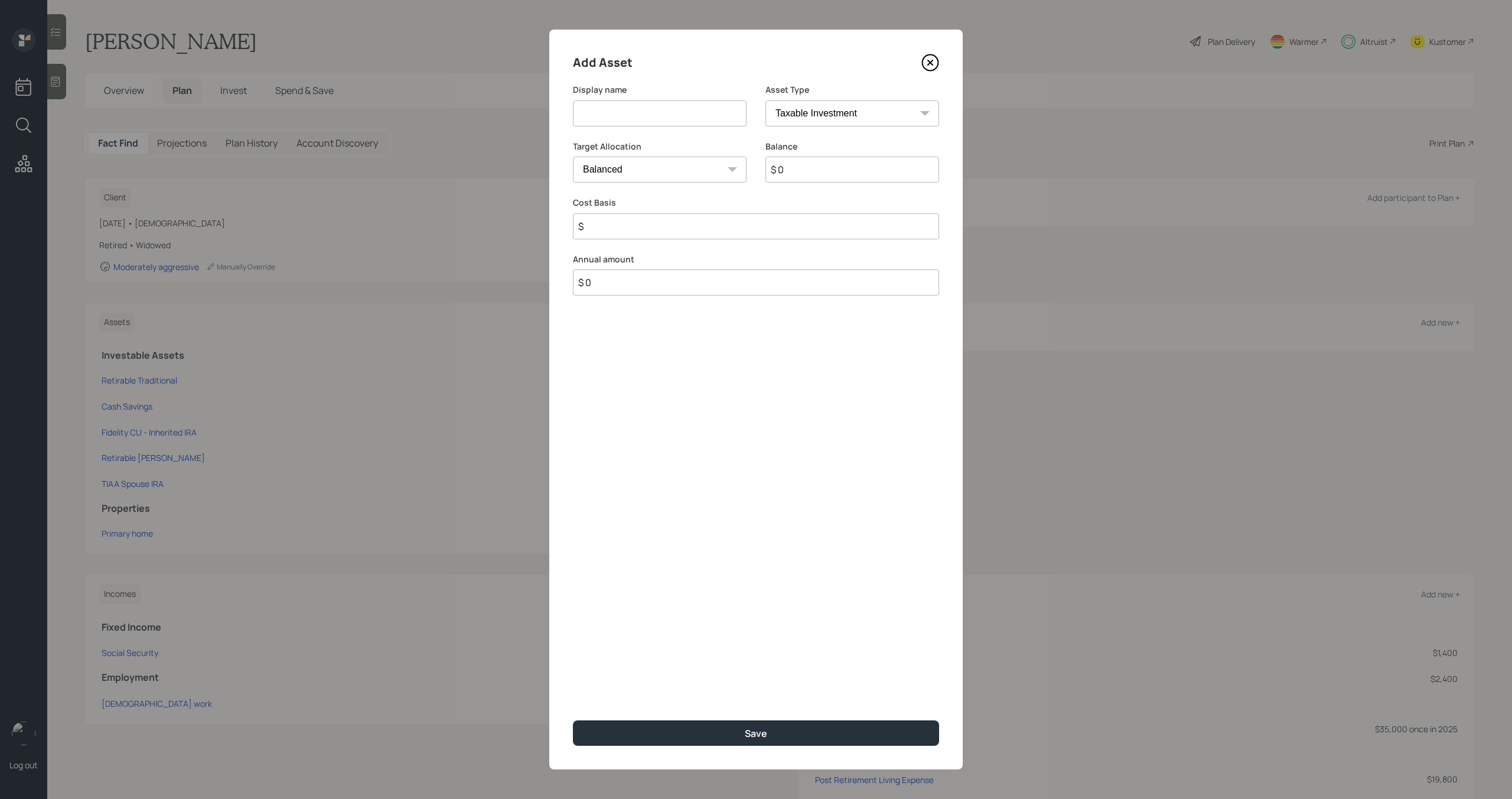
click at [714, 115] on input at bounding box center [660, 113] width 173 height 26
type input "Inheritance"
click at [803, 174] on input "$ 0" at bounding box center [852, 170] width 173 height 26
type input "$ 100,000"
click at [788, 229] on input "$" at bounding box center [756, 226] width 366 height 26
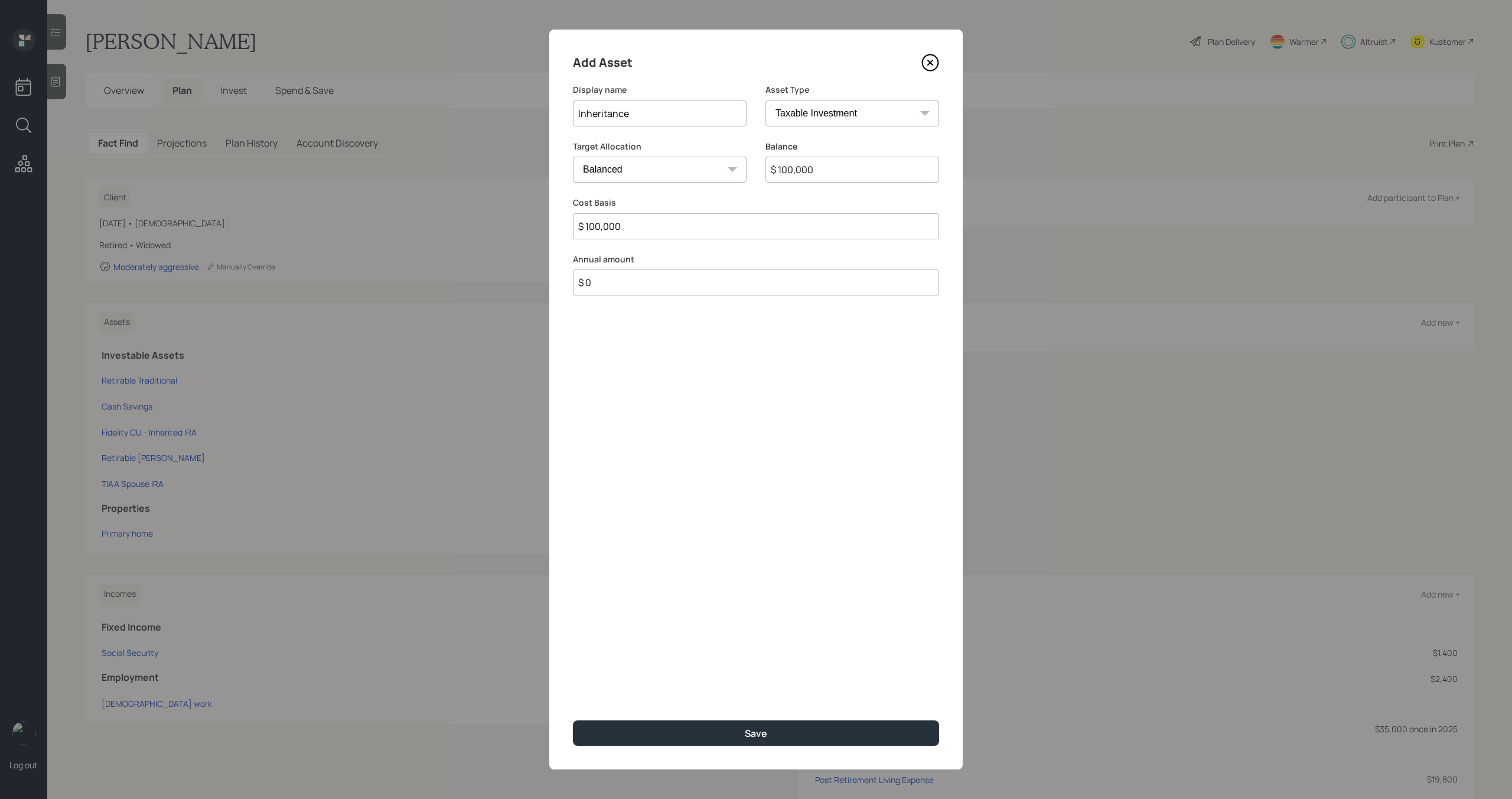
type input "$ 100,000"
click at [649, 117] on input "Inheritance" at bounding box center [660, 113] width 173 height 26
click at [707, 735] on button "Save" at bounding box center [756, 732] width 366 height 25
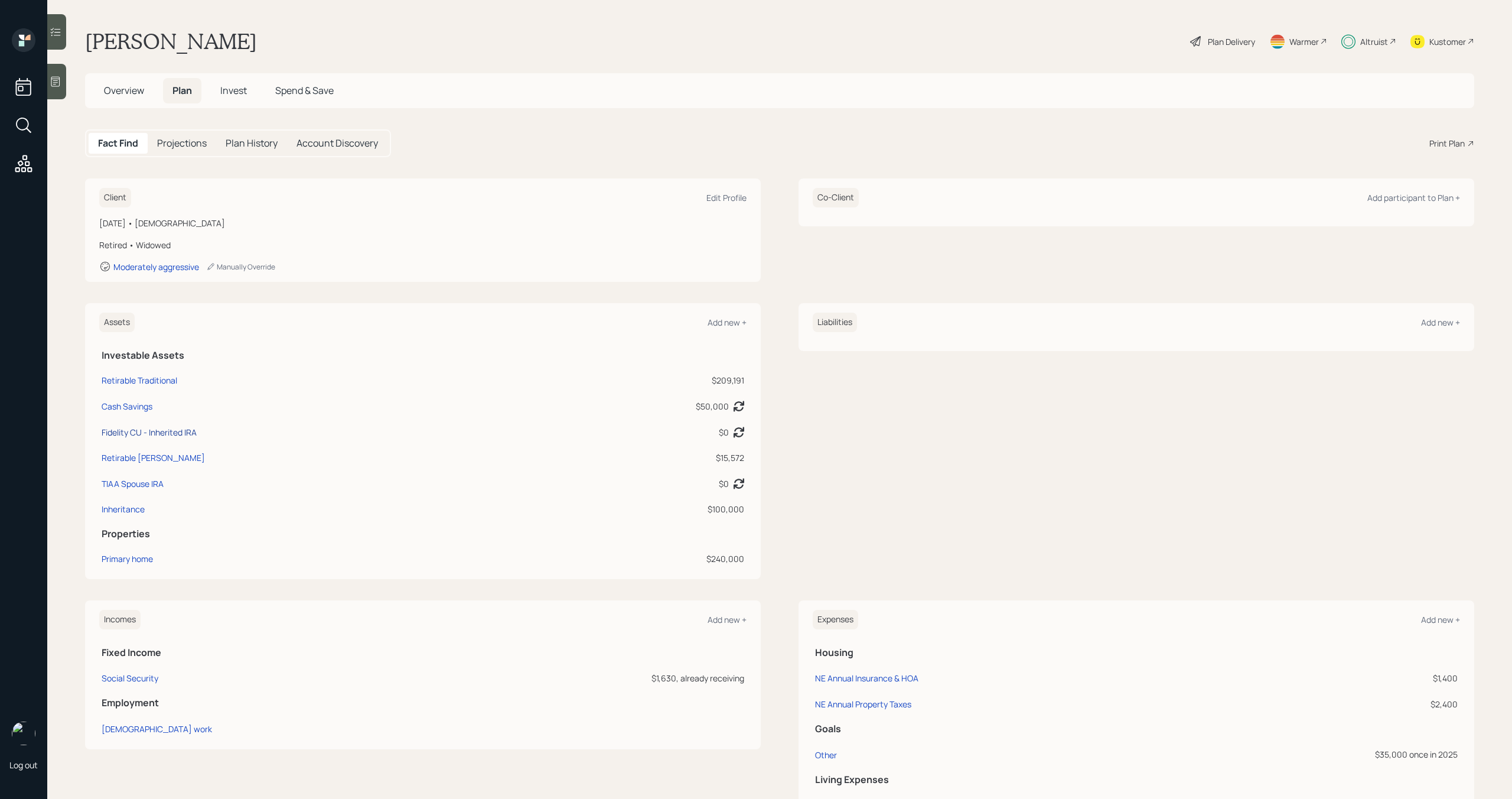
click at [192, 433] on div "Fidelity CU - Inherited IRA" at bounding box center [149, 432] width 95 height 12
select select "ira"
select select "balanced"
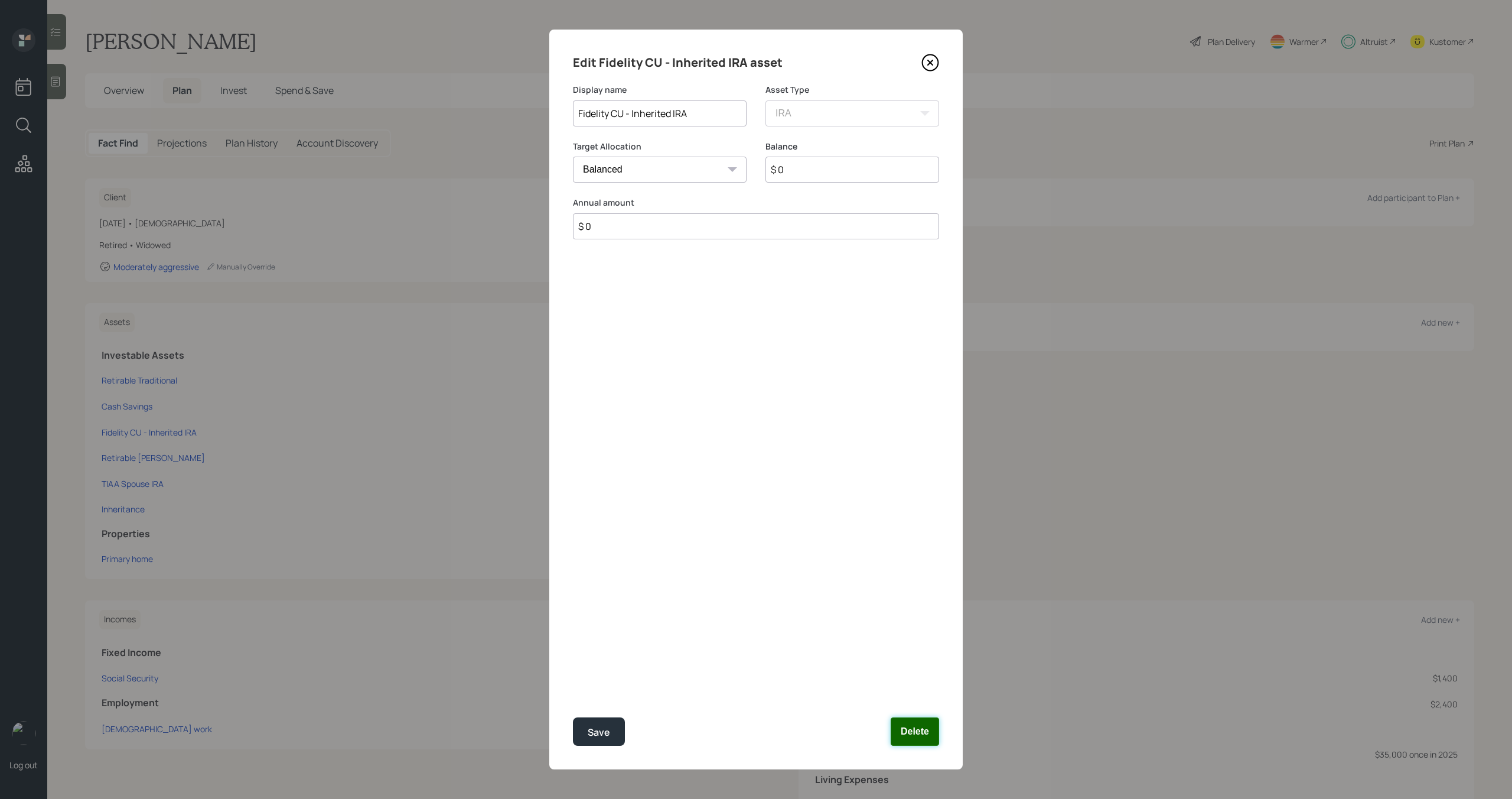
click at [905, 728] on button "Delete" at bounding box center [915, 732] width 49 height 28
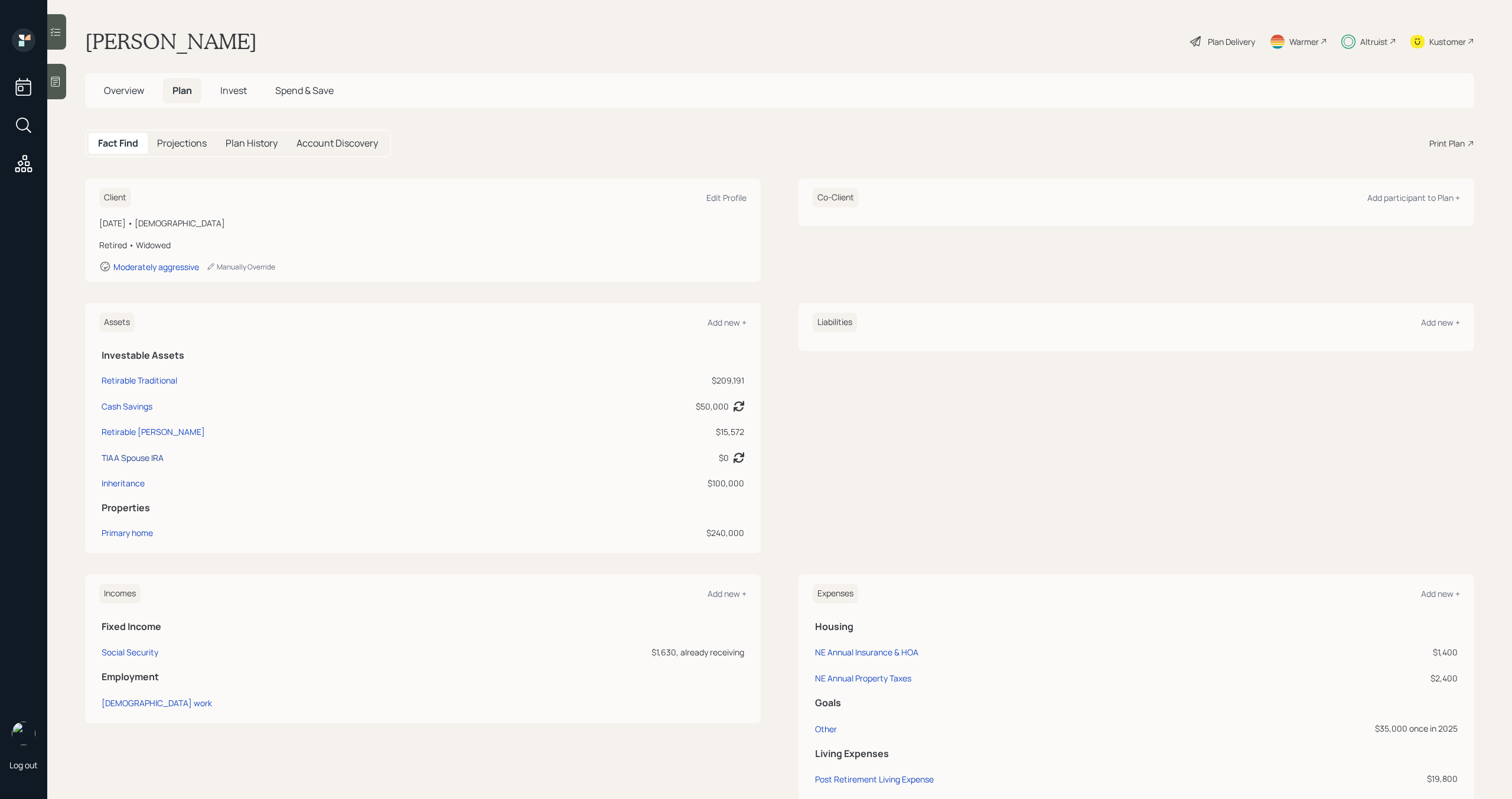
click at [153, 462] on div "TIAA Spouse IRA" at bounding box center [133, 457] width 62 height 12
select select "ira"
select select "balanced"
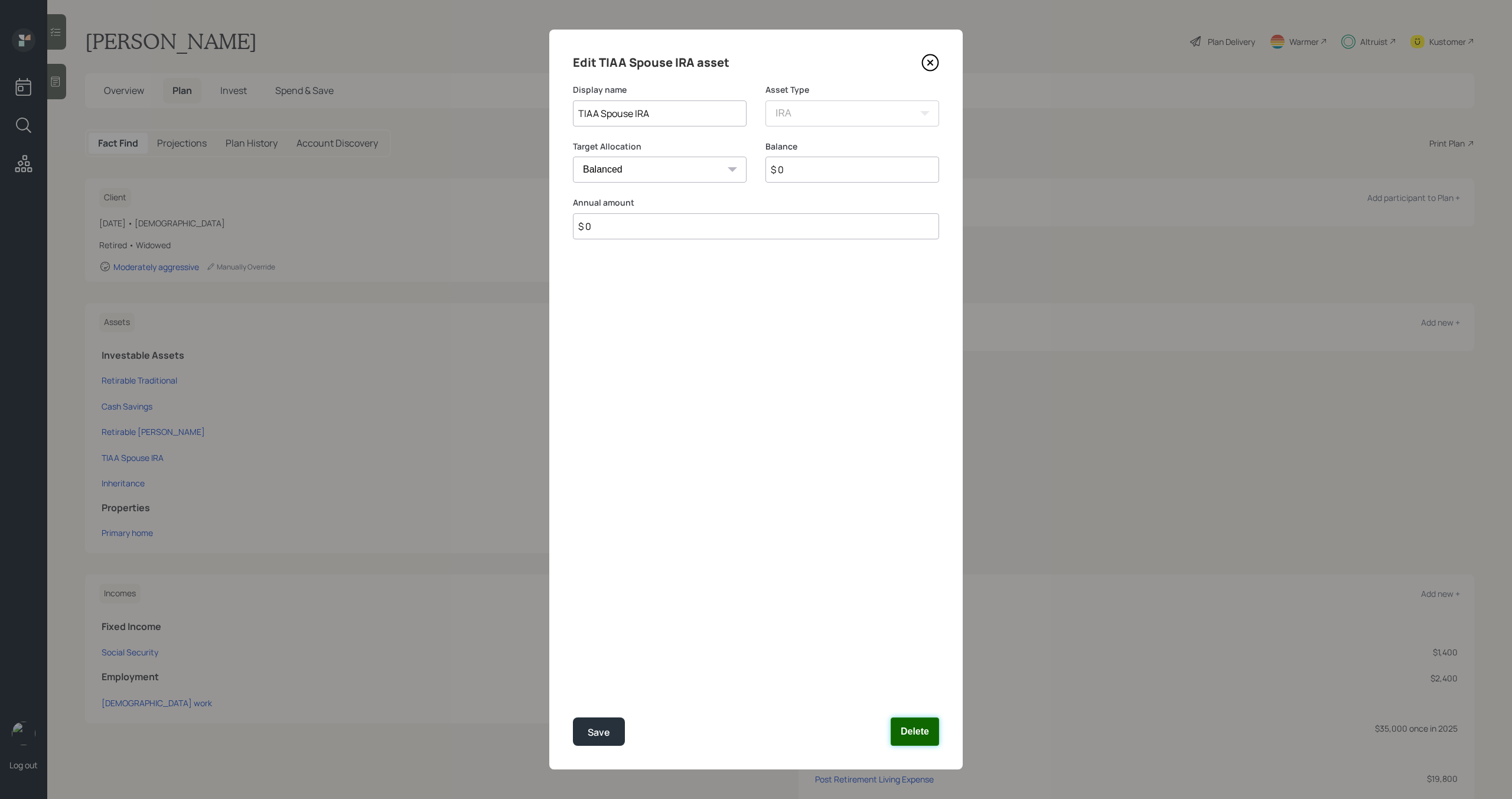
click at [893, 730] on button "Delete" at bounding box center [915, 732] width 49 height 28
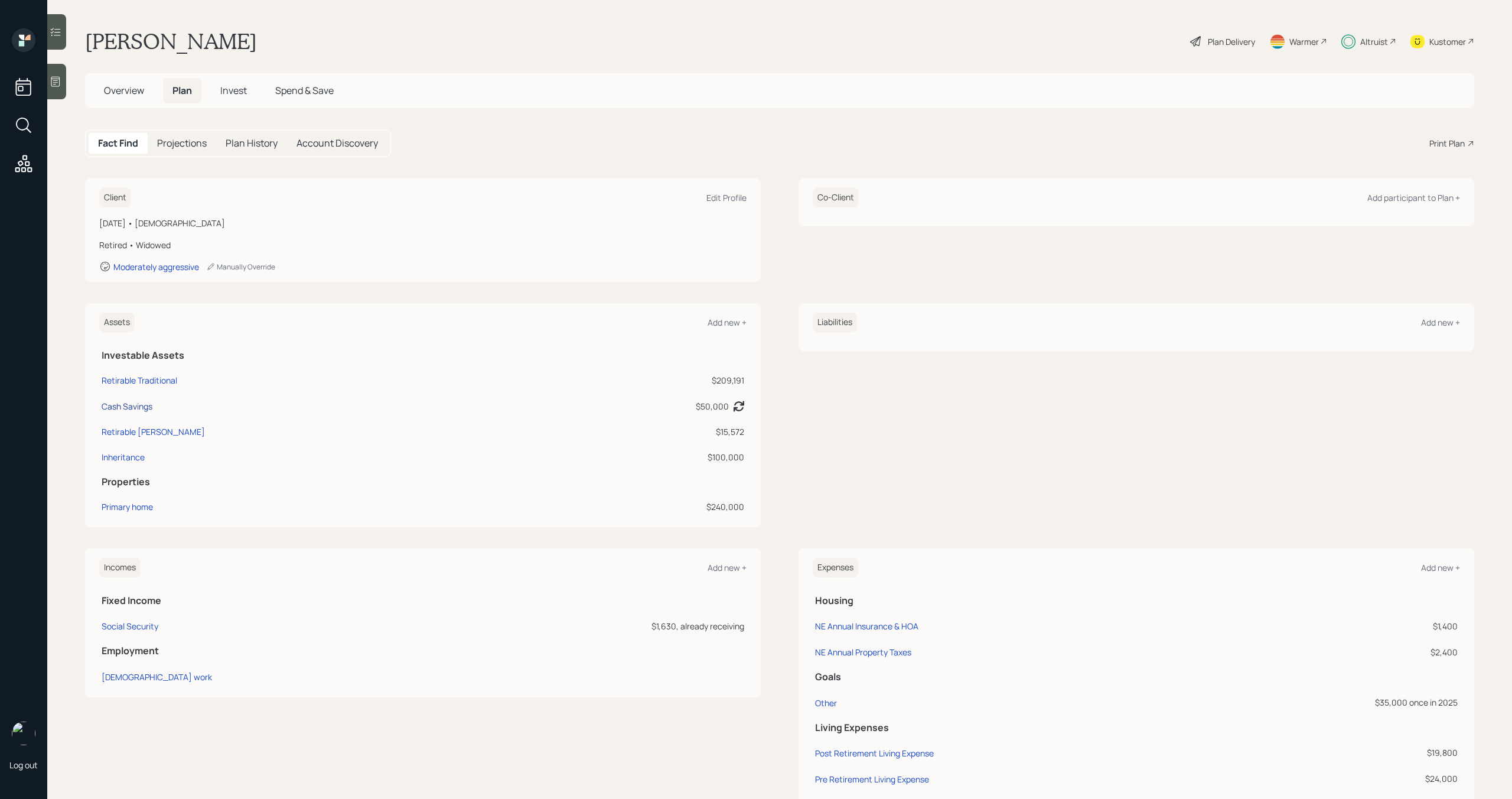
click at [129, 409] on div "Cash Savings" at bounding box center [127, 406] width 50 height 12
select select "emergency_fund"
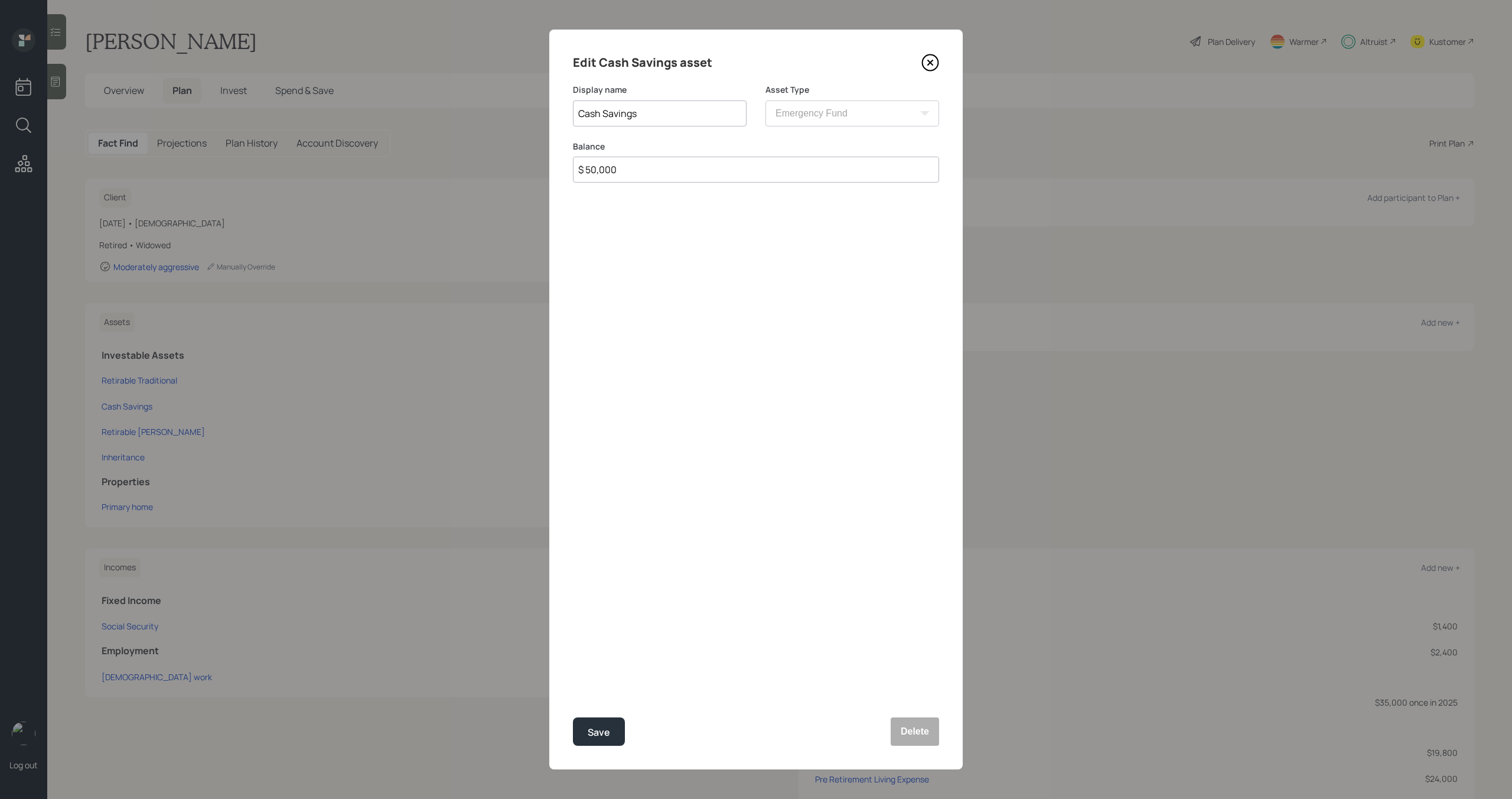
click at [658, 173] on input "$ 50,000" at bounding box center [756, 170] width 366 height 26
type input "$ 75,000"
click at [608, 732] on div "Save" at bounding box center [599, 732] width 23 height 16
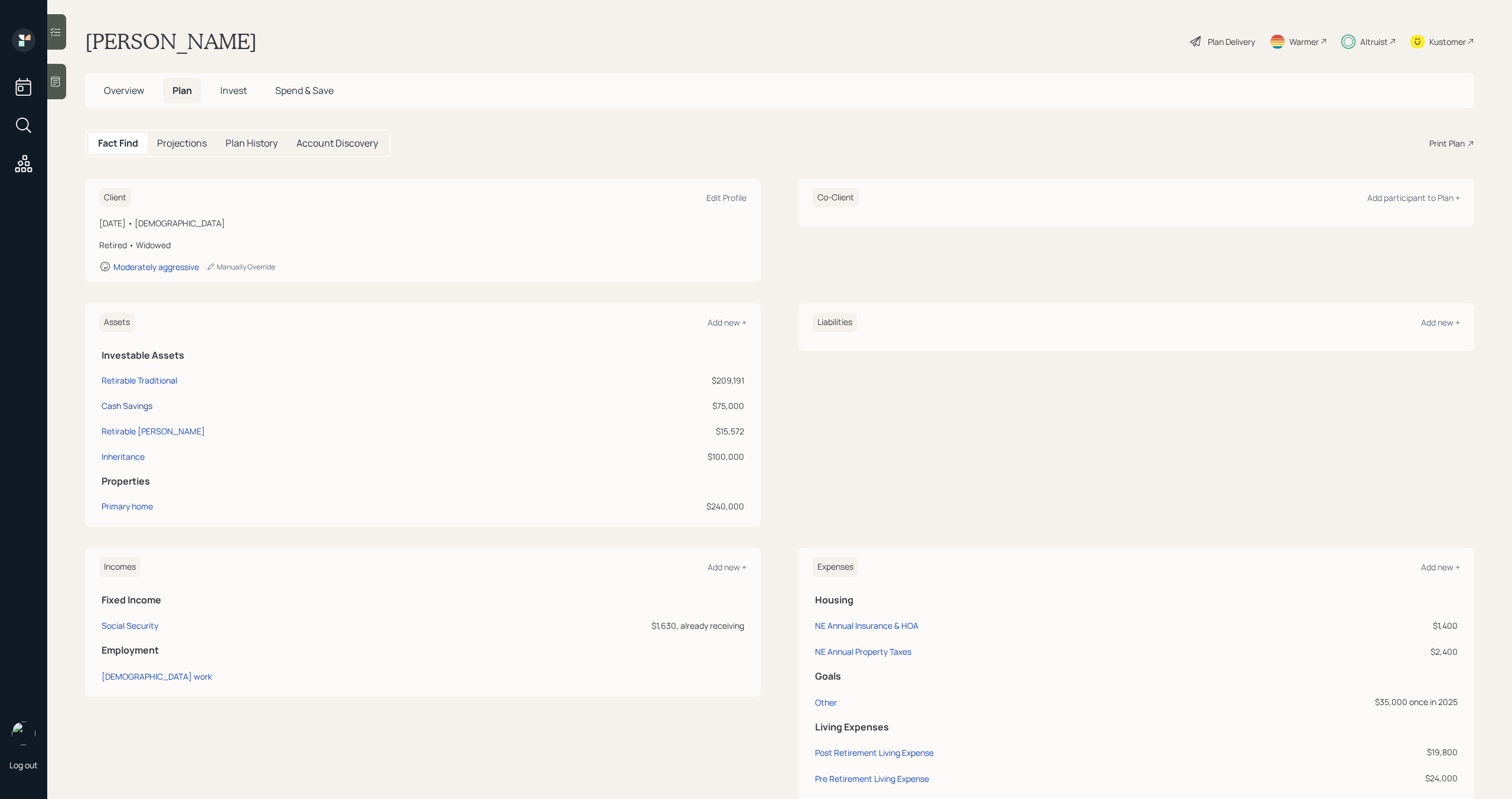
click at [129, 407] on div "Cash Savings" at bounding box center [127, 405] width 50 height 12
select select "emergency_fund"
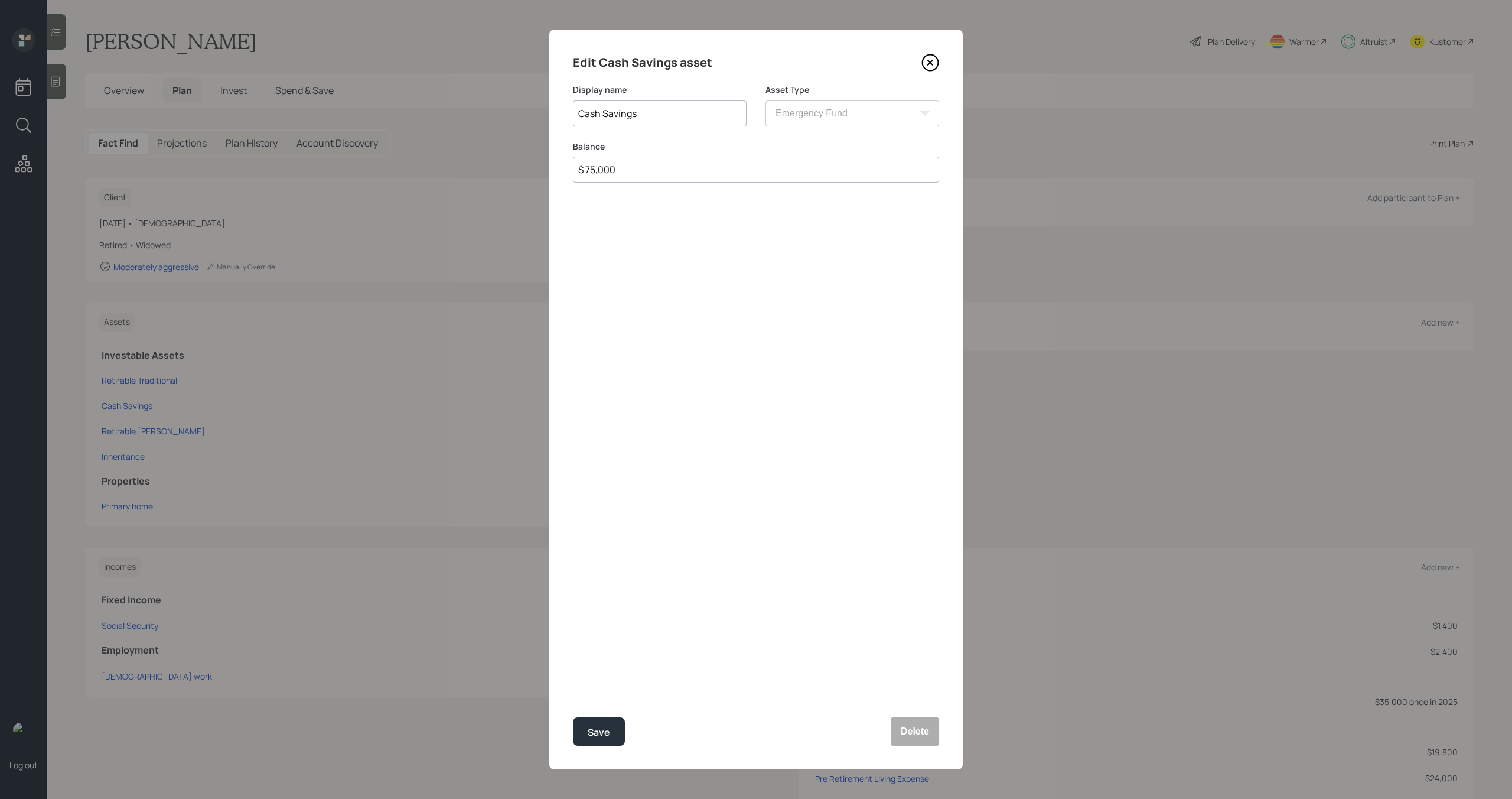
click at [695, 169] on input "$ 75,000" at bounding box center [756, 170] width 366 height 26
type input "$ 50,000"
click at [605, 725] on div "Save" at bounding box center [599, 732] width 23 height 16
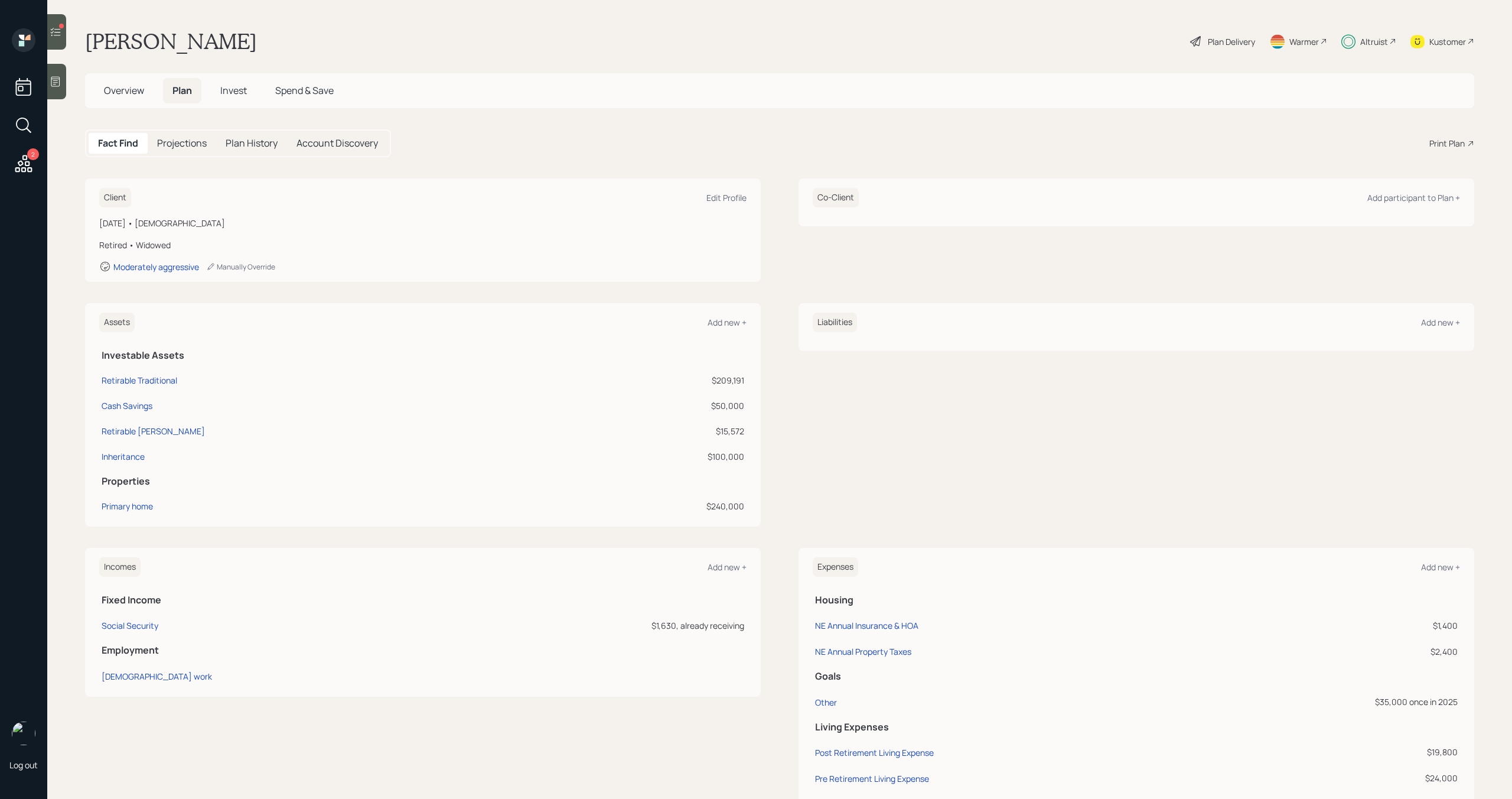
click at [60, 32] on icon at bounding box center [56, 32] width 10 height 8
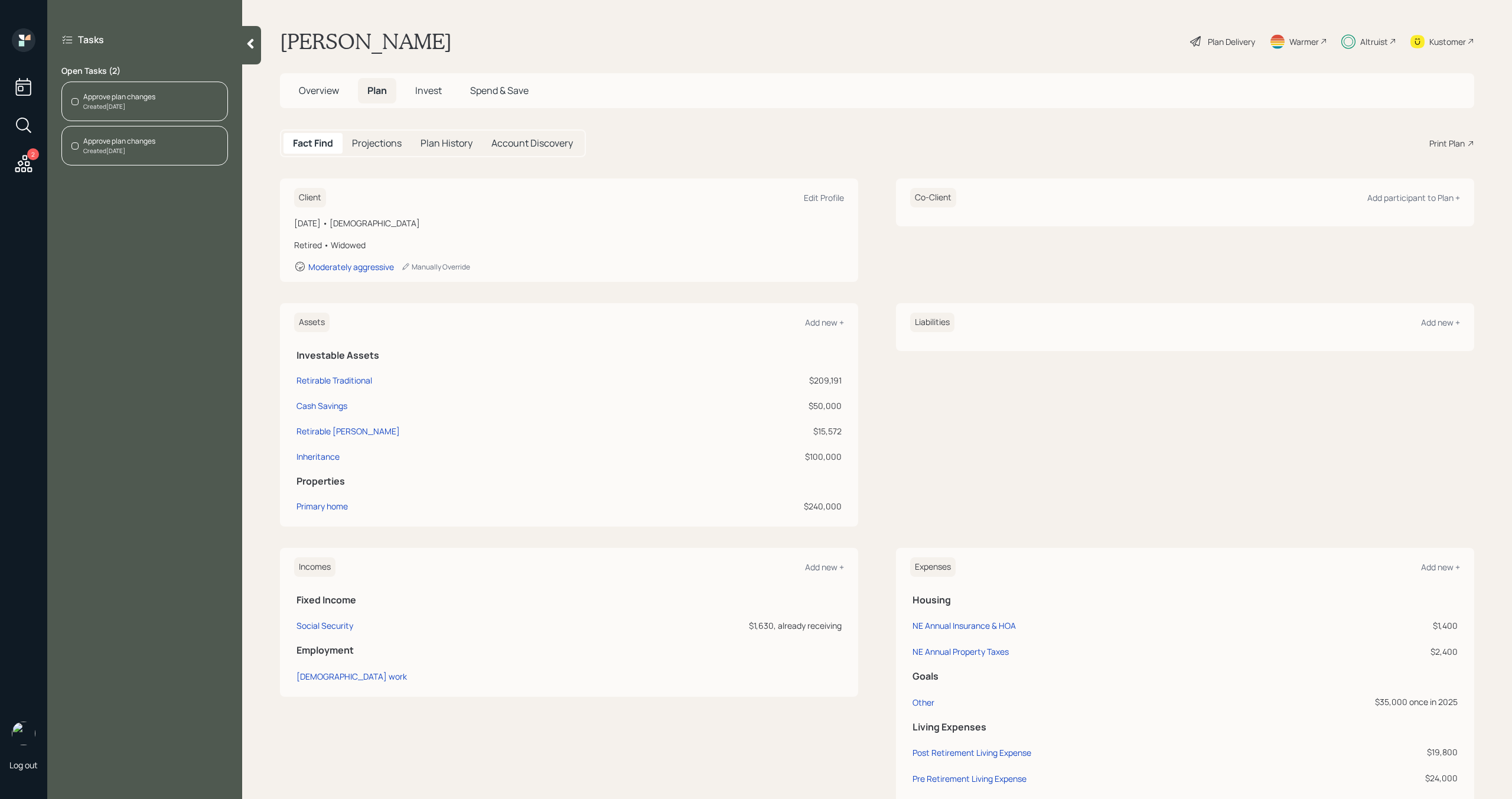
click at [131, 104] on div "Created Today" at bounding box center [119, 107] width 72 height 9
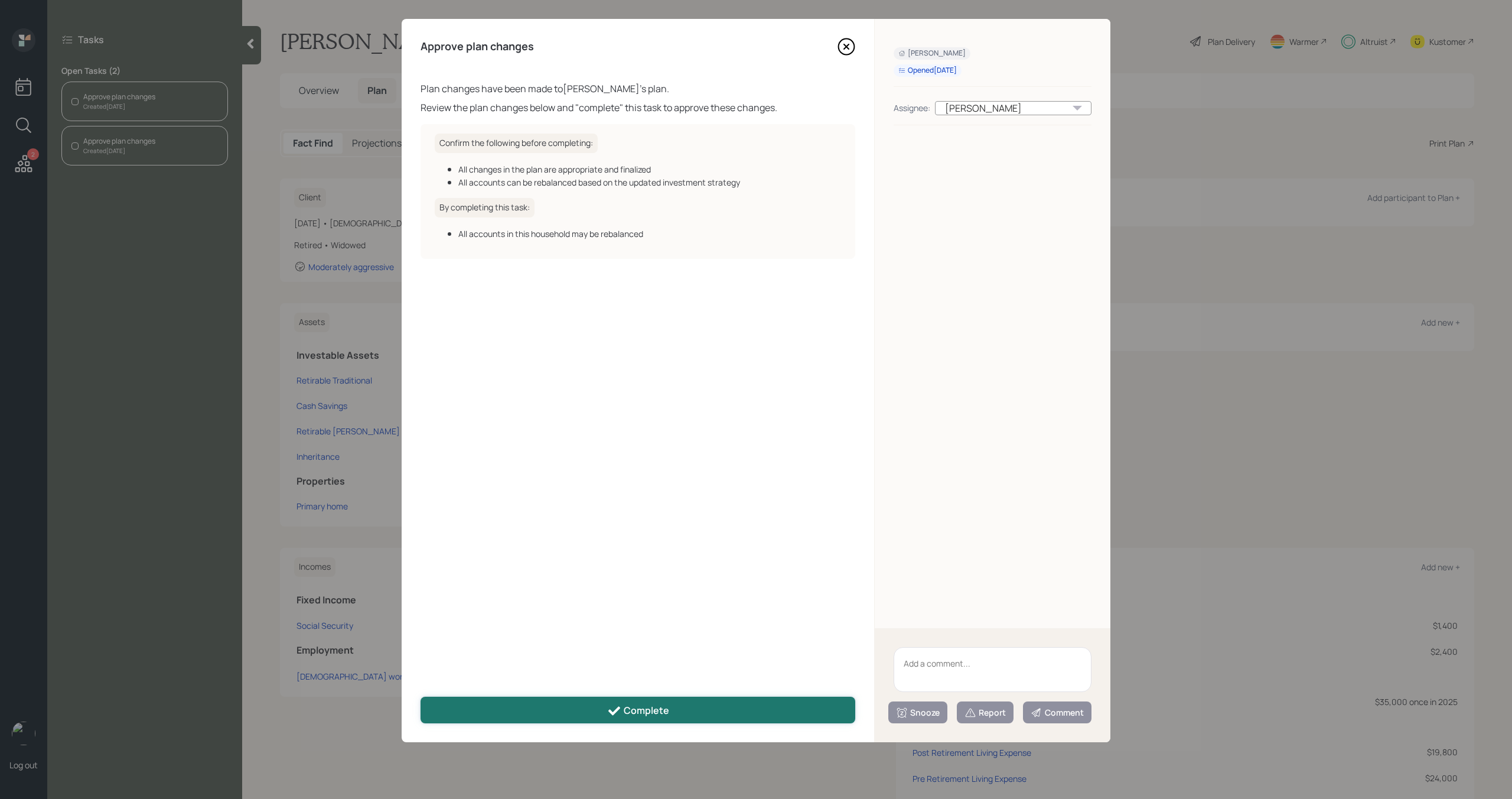
click at [702, 703] on button "Complete" at bounding box center [638, 710] width 435 height 27
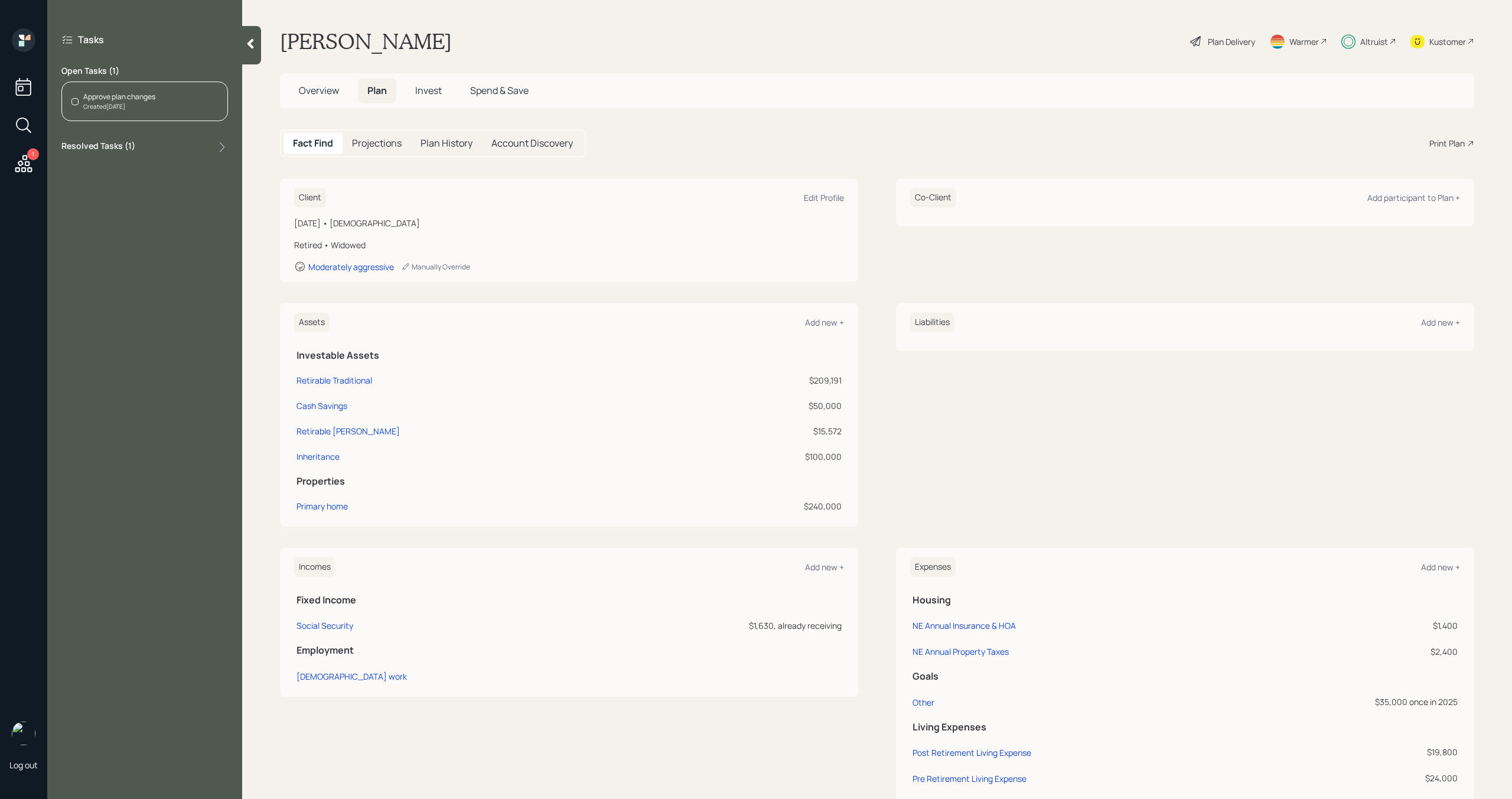
click at [185, 113] on div "Approve plan changes Created Today" at bounding box center [144, 101] width 166 height 39
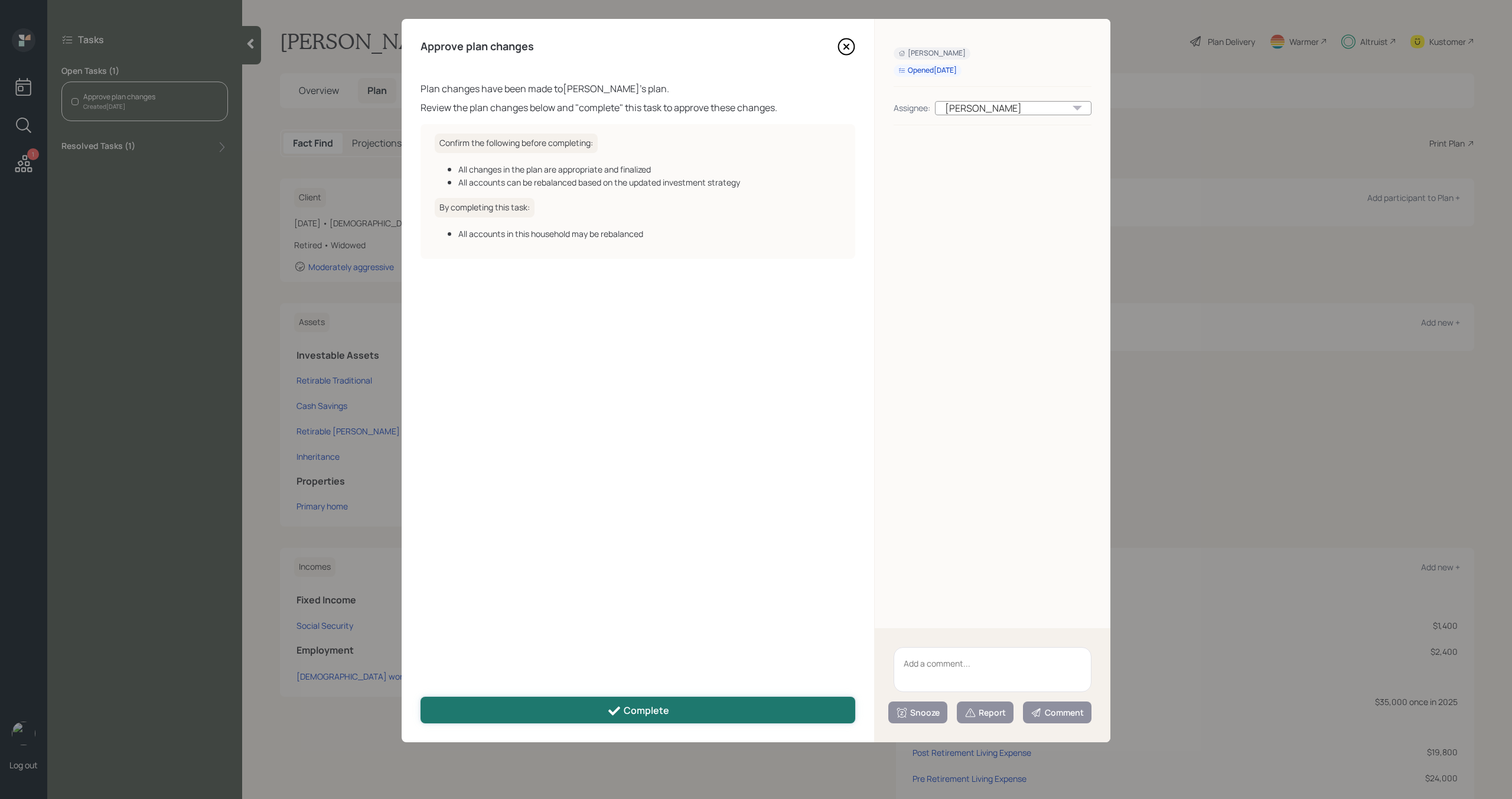
click at [579, 718] on button "Complete" at bounding box center [638, 710] width 435 height 27
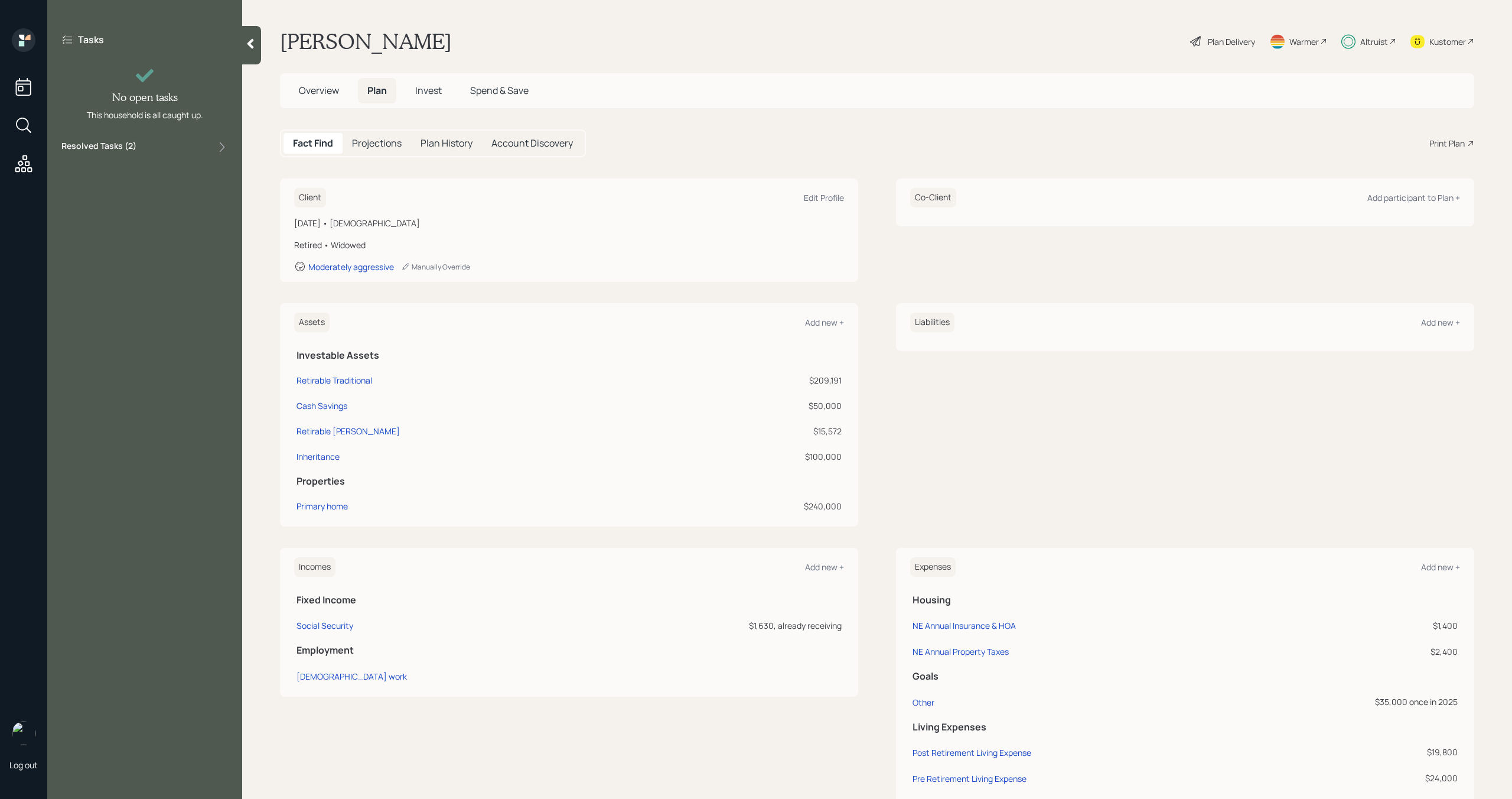
click at [258, 47] on div at bounding box center [251, 45] width 19 height 38
